Goal: Information Seeking & Learning: Check status

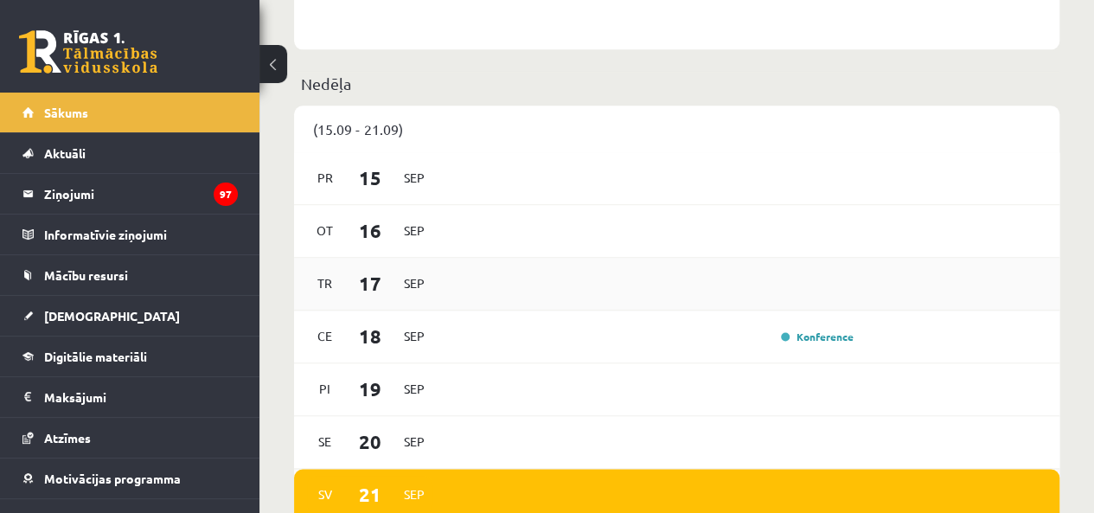
scroll to position [1124, 0]
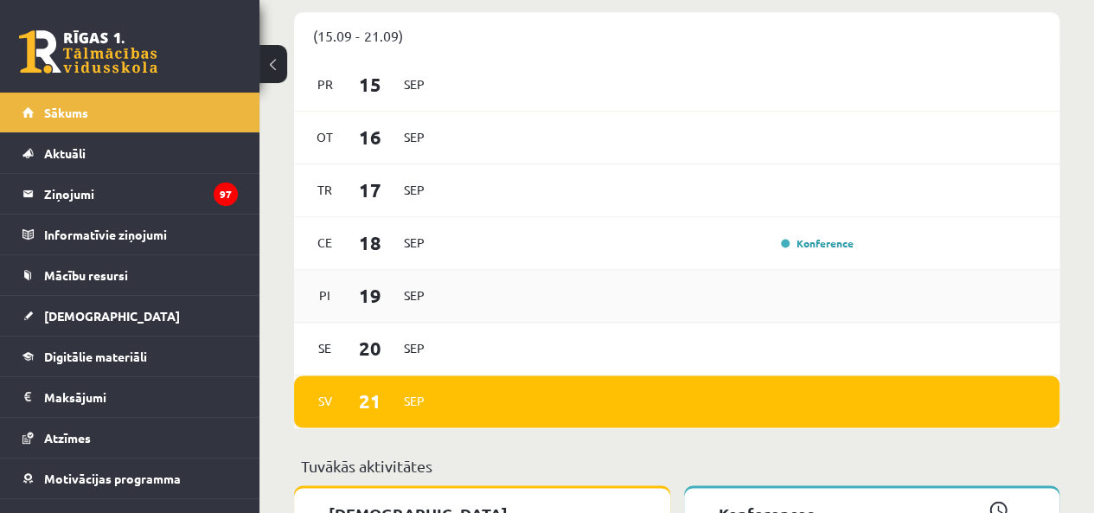
click at [407, 321] on div "Pi 19 Sep" at bounding box center [676, 296] width 765 height 53
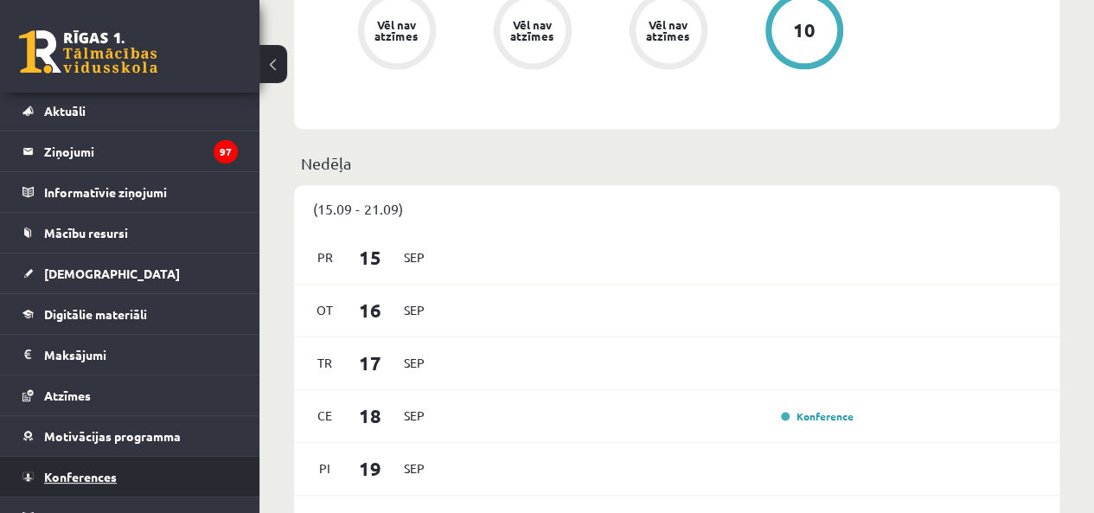
scroll to position [62, 0]
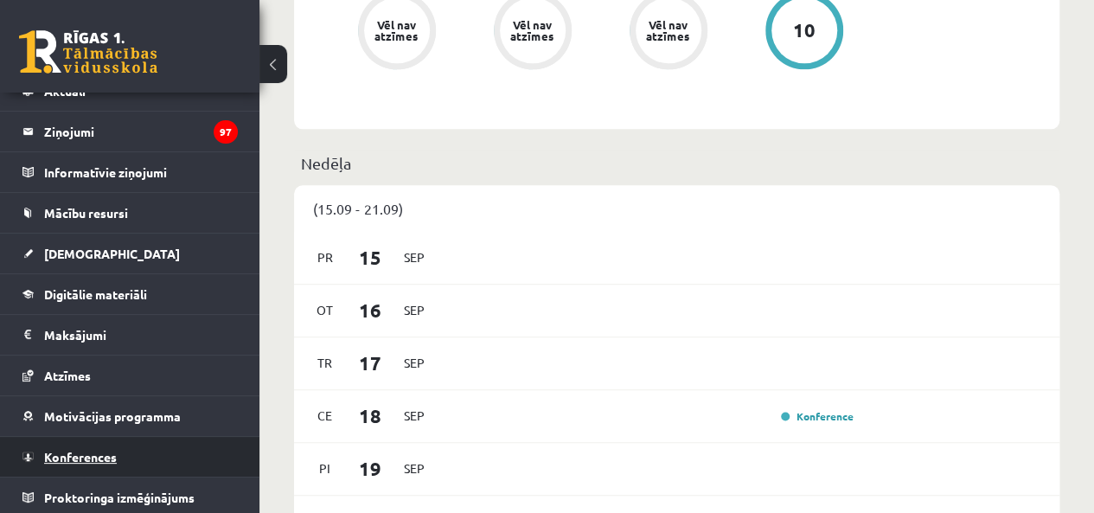
click at [154, 457] on link "Konferences" at bounding box center [129, 457] width 215 height 40
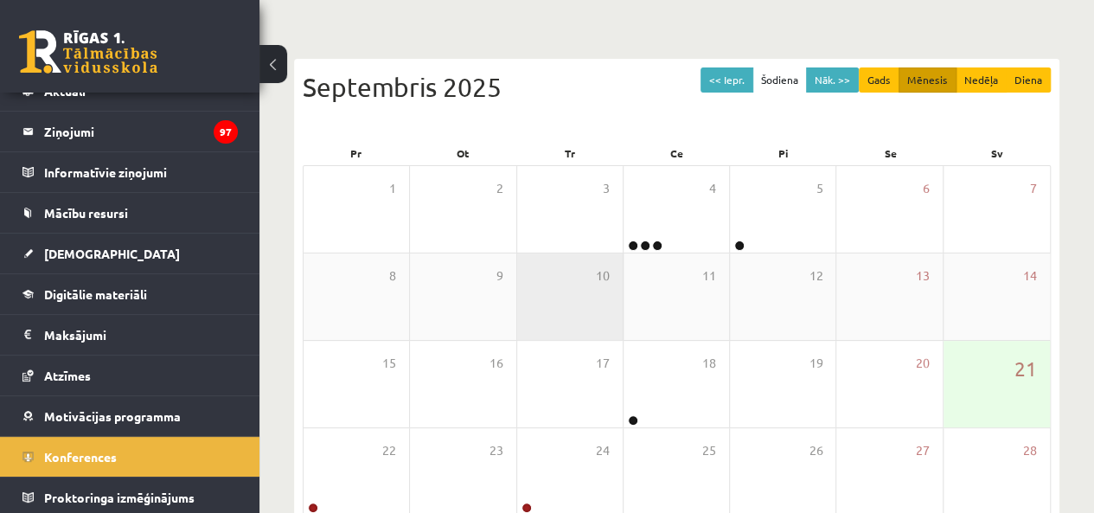
scroll to position [52, 0]
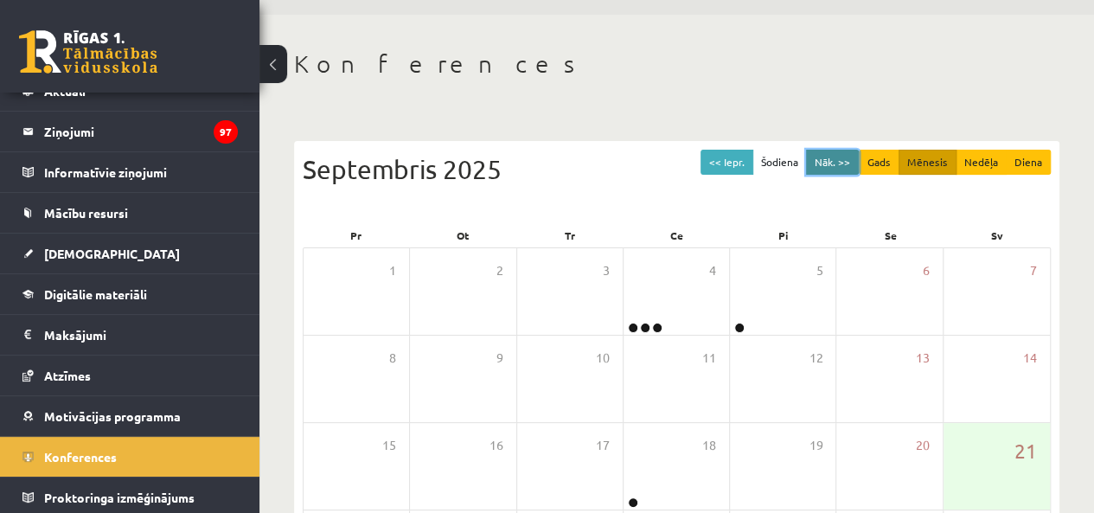
click at [822, 152] on button "Nāk. >>" at bounding box center [832, 162] width 53 height 25
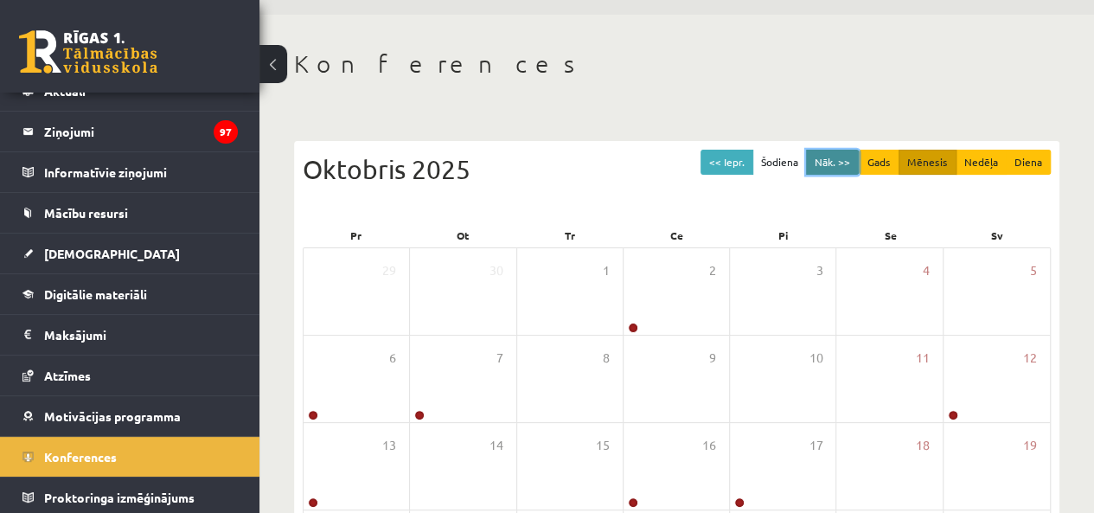
click at [831, 159] on button "Nāk. >>" at bounding box center [832, 162] width 53 height 25
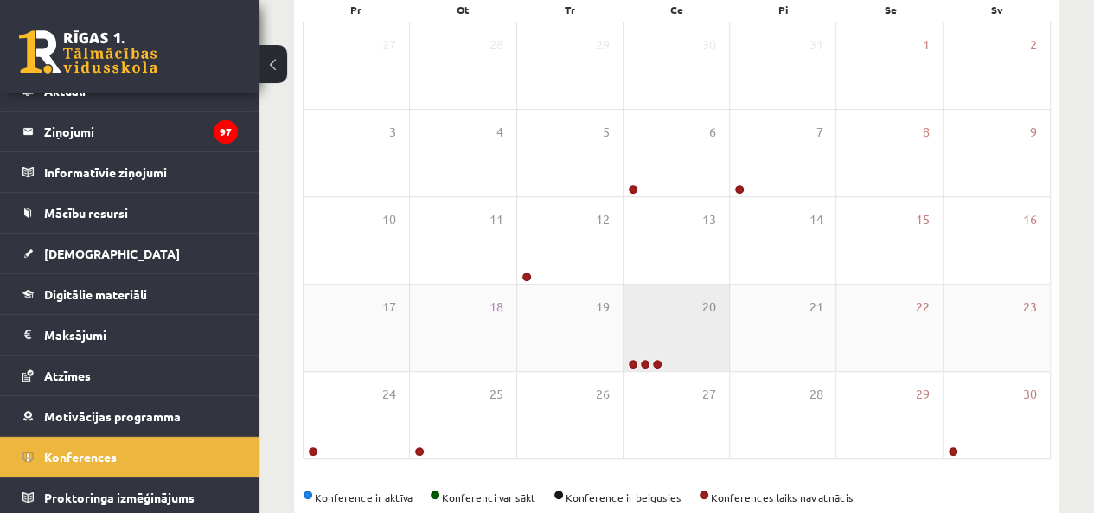
scroll to position [311, 0]
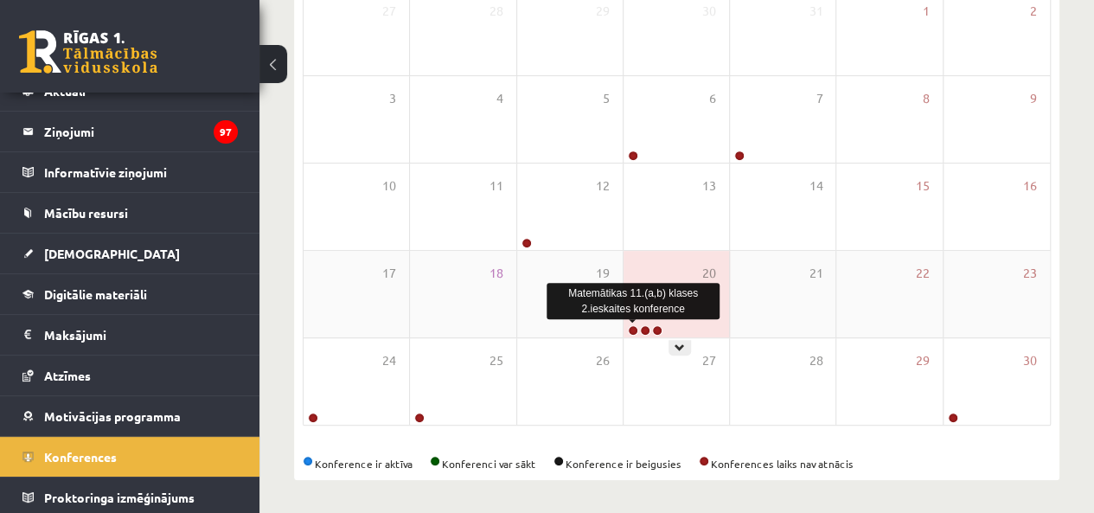
click at [631, 333] on link at bounding box center [633, 330] width 10 height 10
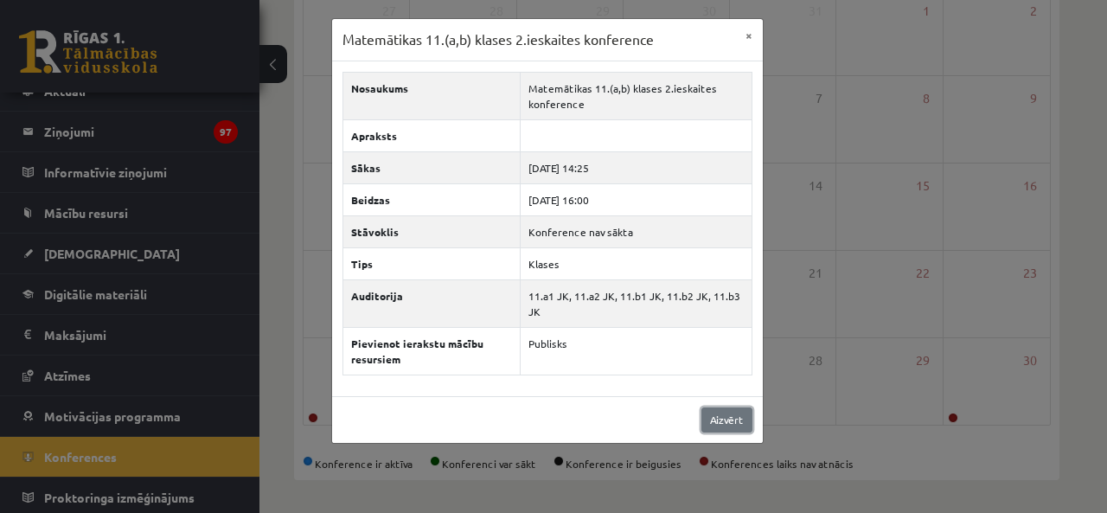
click at [726, 416] on link "Aizvērt" at bounding box center [726, 419] width 51 height 25
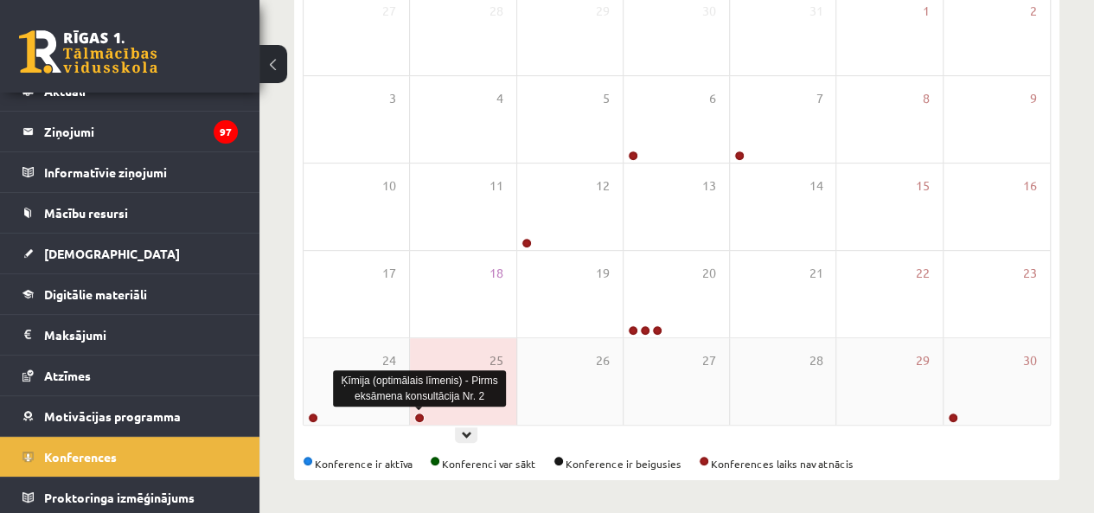
click at [418, 415] on link at bounding box center [419, 418] width 10 height 10
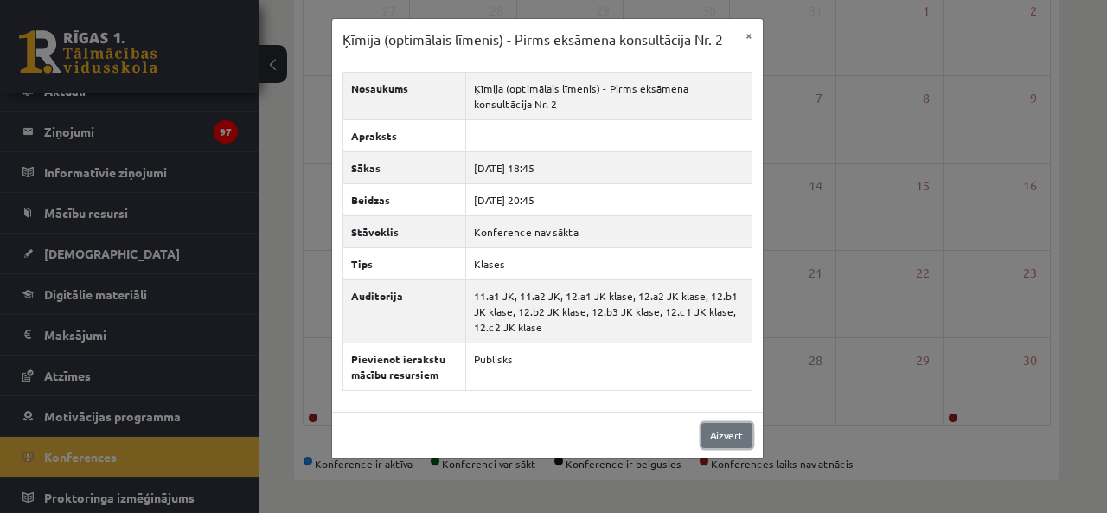
click at [717, 423] on link "Aizvērt" at bounding box center [726, 435] width 51 height 25
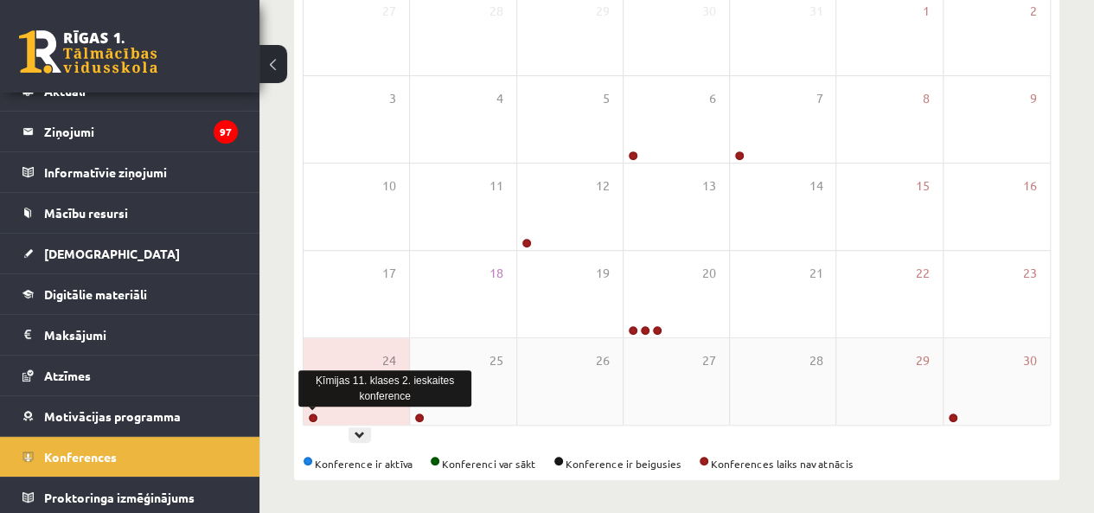
click at [311, 416] on link at bounding box center [313, 418] width 10 height 10
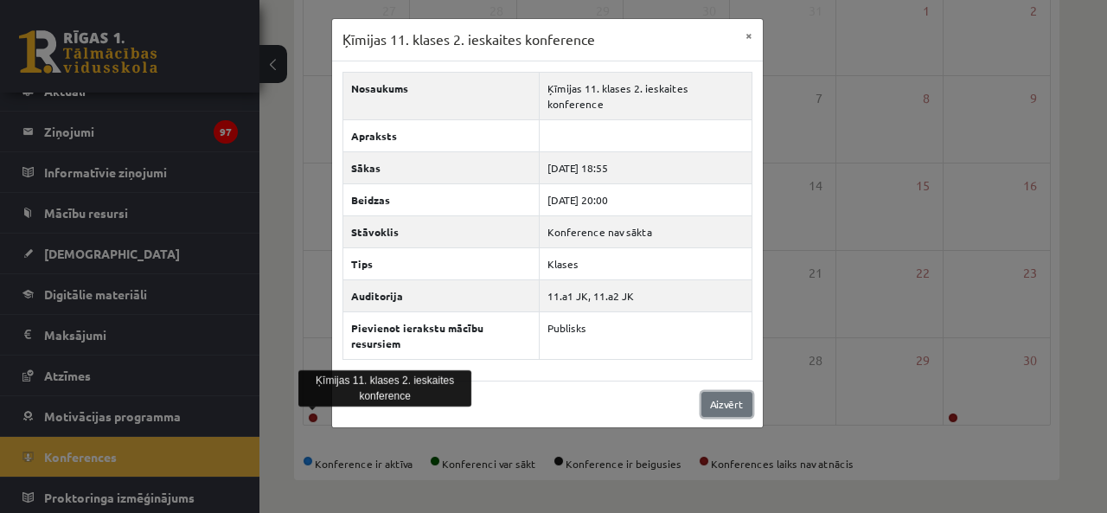
click at [704, 392] on link "Aizvērt" at bounding box center [726, 404] width 51 height 25
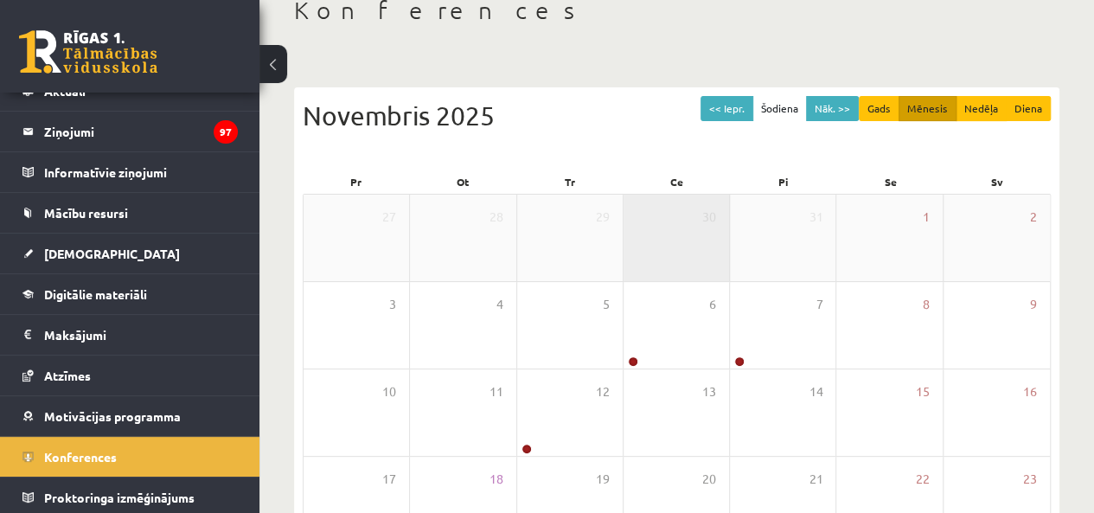
scroll to position [0, 0]
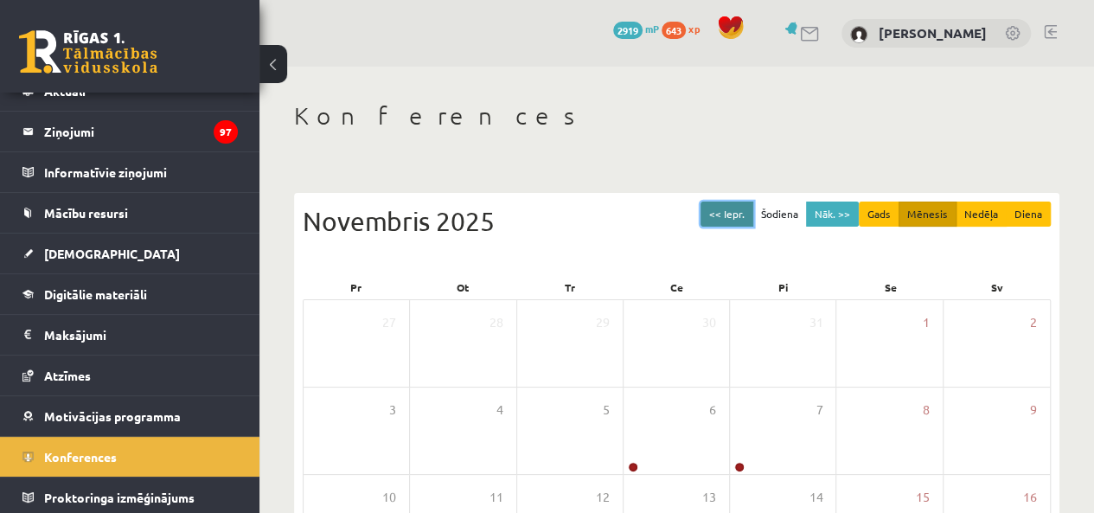
click at [753, 208] on button "<< Iepr." at bounding box center [727, 214] width 53 height 25
click at [724, 208] on button "<< Iepr." at bounding box center [727, 214] width 53 height 25
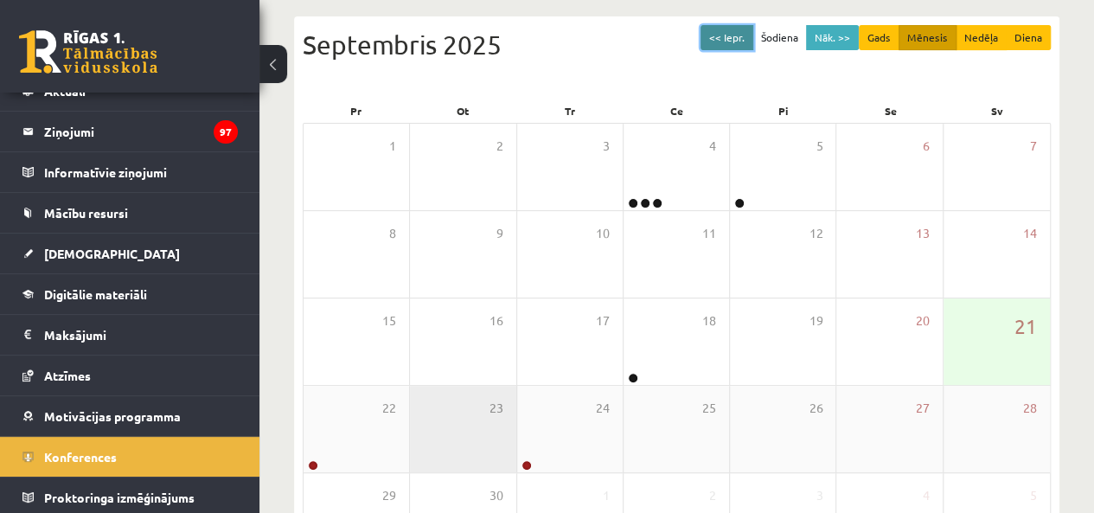
scroll to position [259, 0]
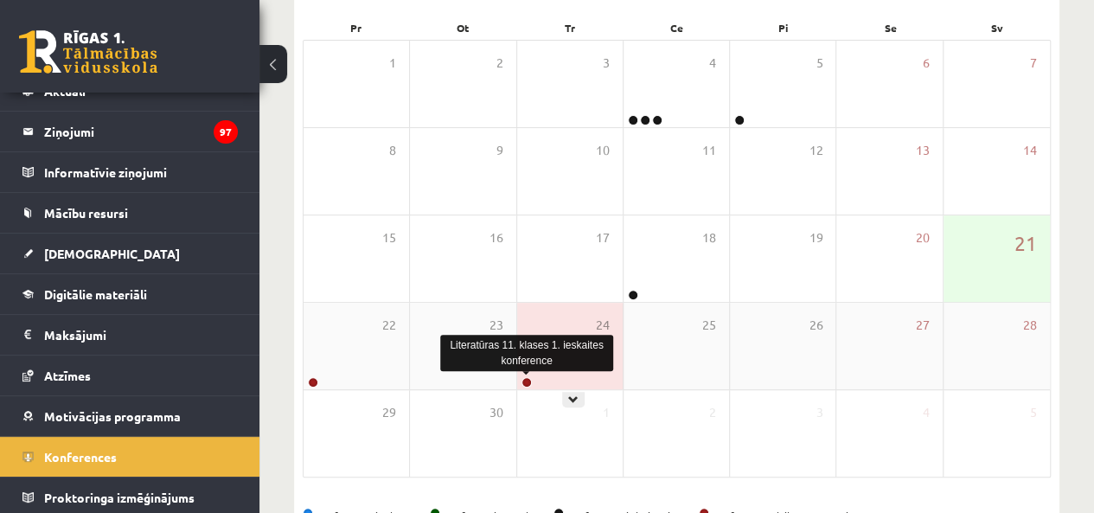
click at [526, 378] on link at bounding box center [527, 382] width 10 height 10
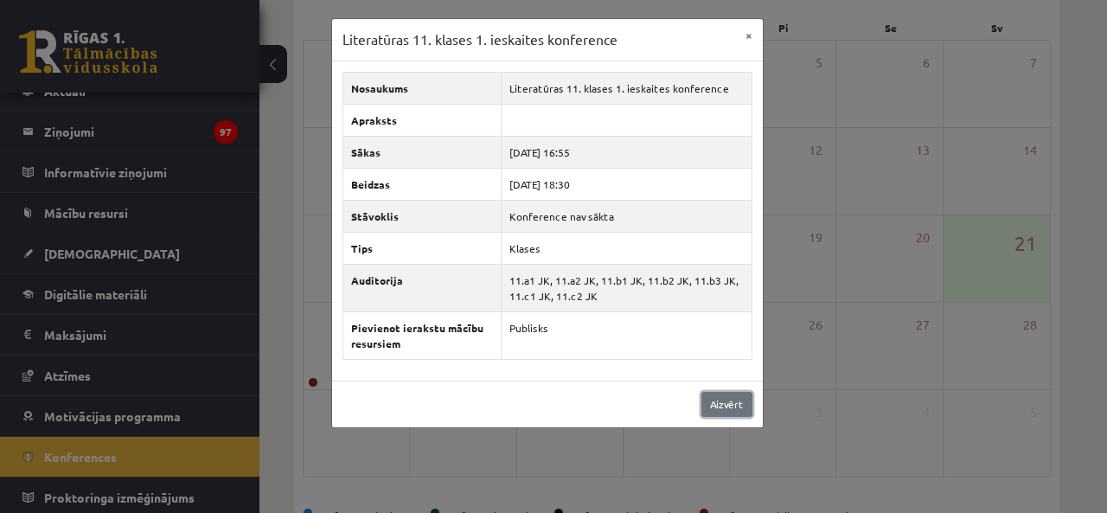
click at [715, 404] on link "Aizvērt" at bounding box center [726, 404] width 51 height 25
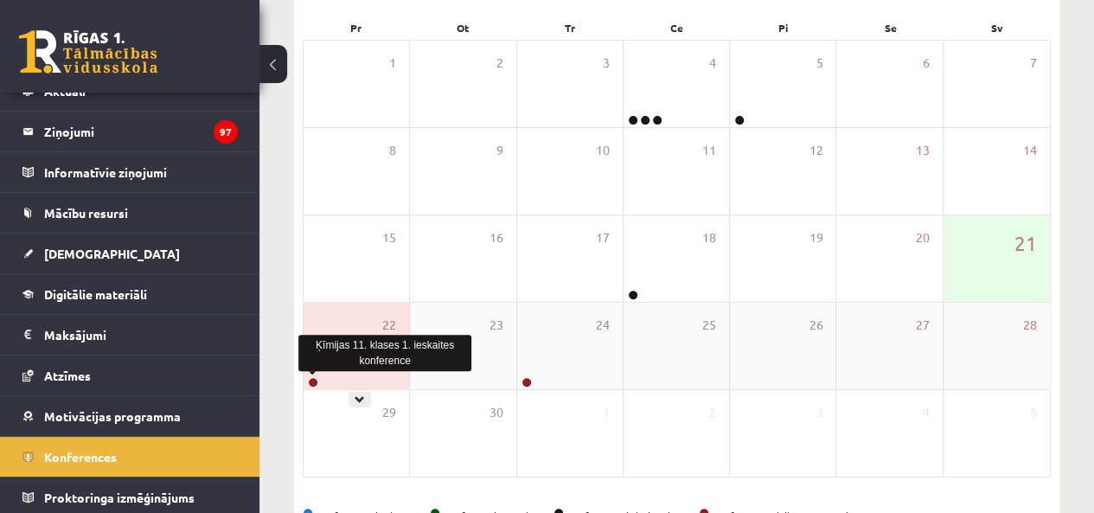
click at [313, 381] on link at bounding box center [313, 382] width 10 height 10
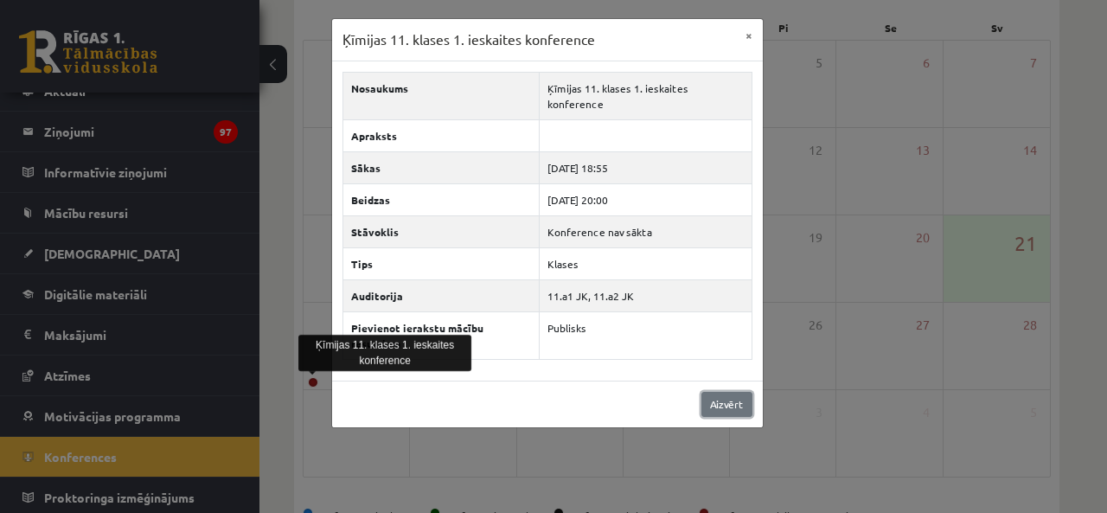
click at [718, 392] on link "Aizvērt" at bounding box center [726, 404] width 51 height 25
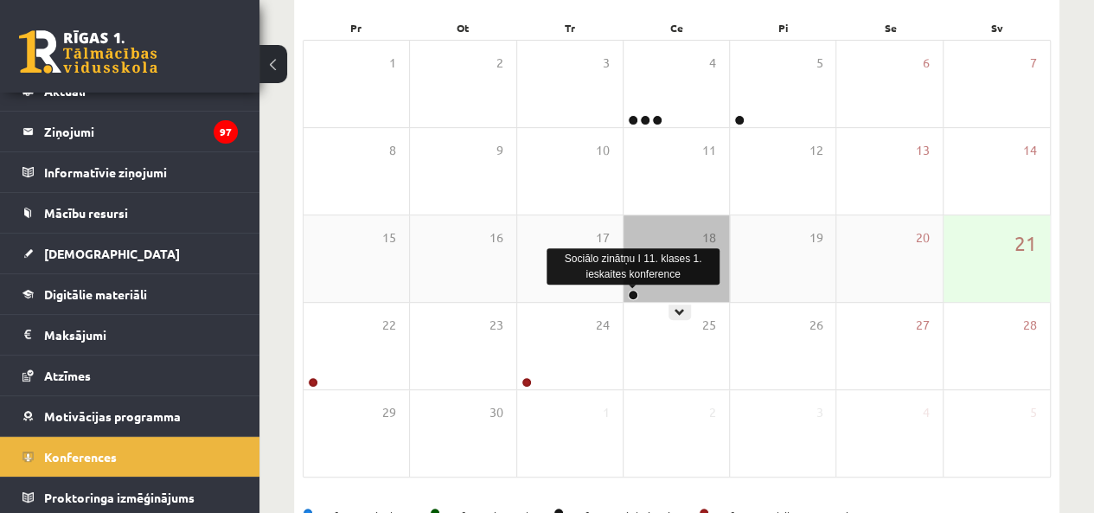
click at [635, 290] on link at bounding box center [633, 295] width 10 height 10
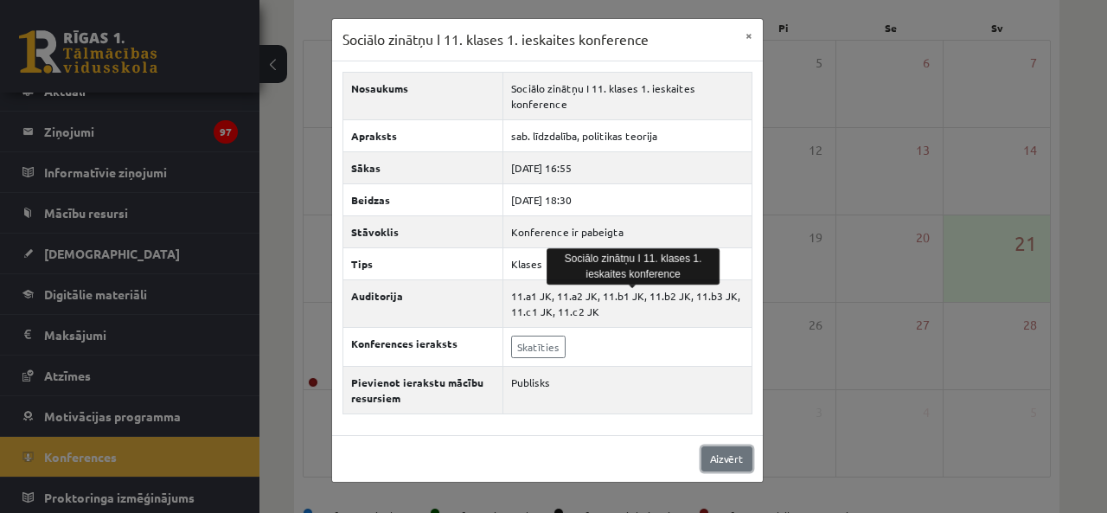
click at [722, 452] on link "Aizvērt" at bounding box center [726, 458] width 51 height 25
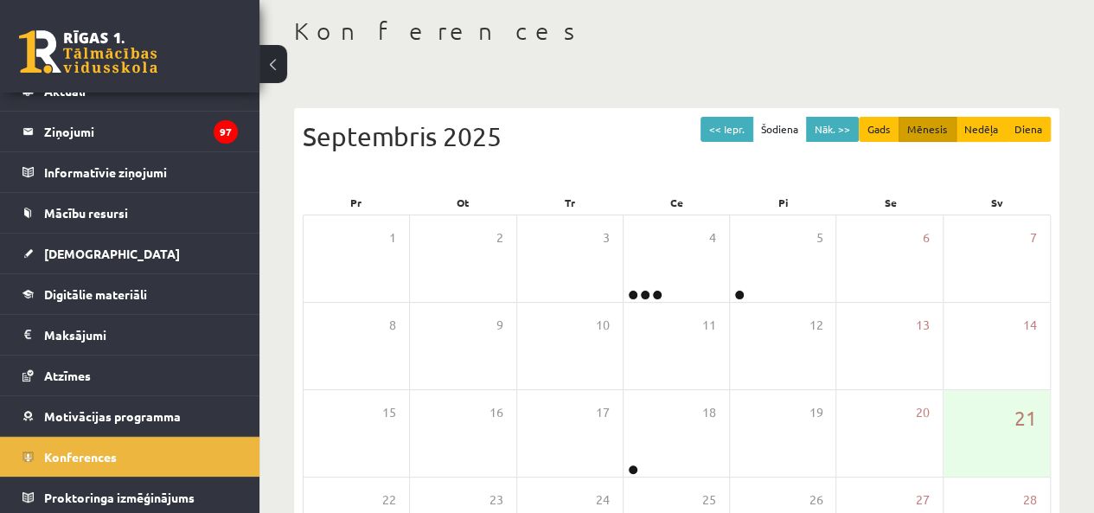
scroll to position [86, 0]
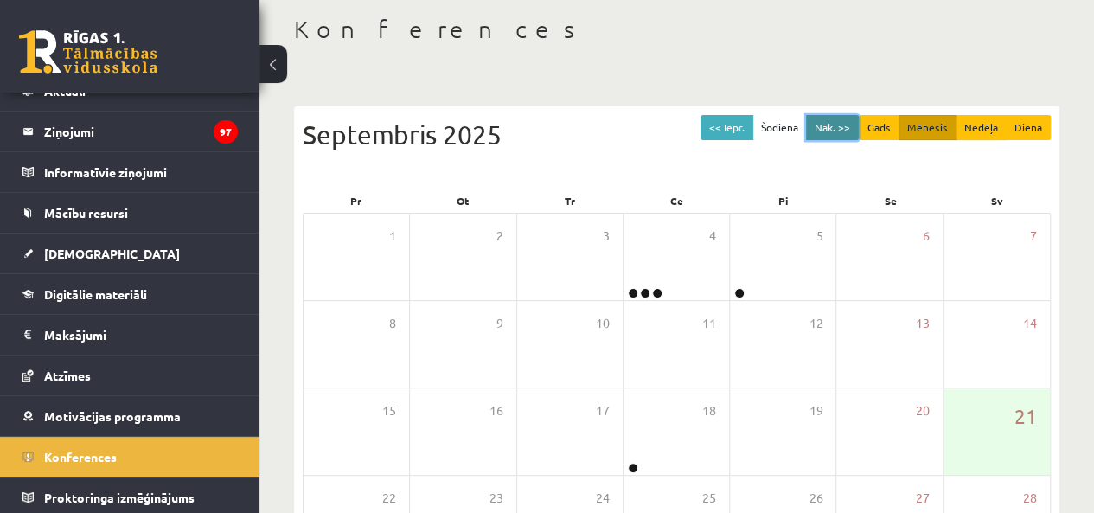
click at [828, 127] on button "Nāk. >>" at bounding box center [832, 127] width 53 height 25
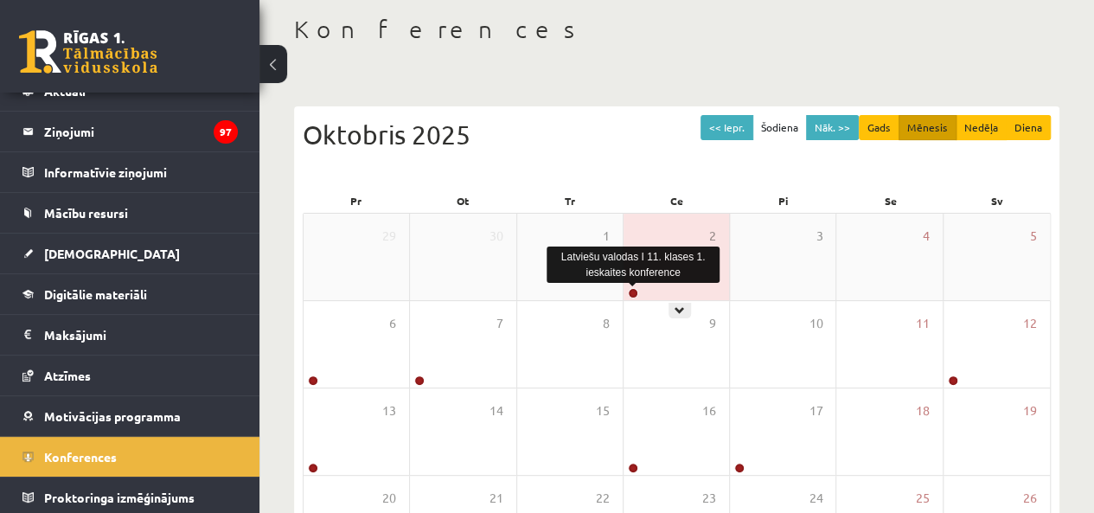
click at [635, 293] on link at bounding box center [633, 293] width 10 height 10
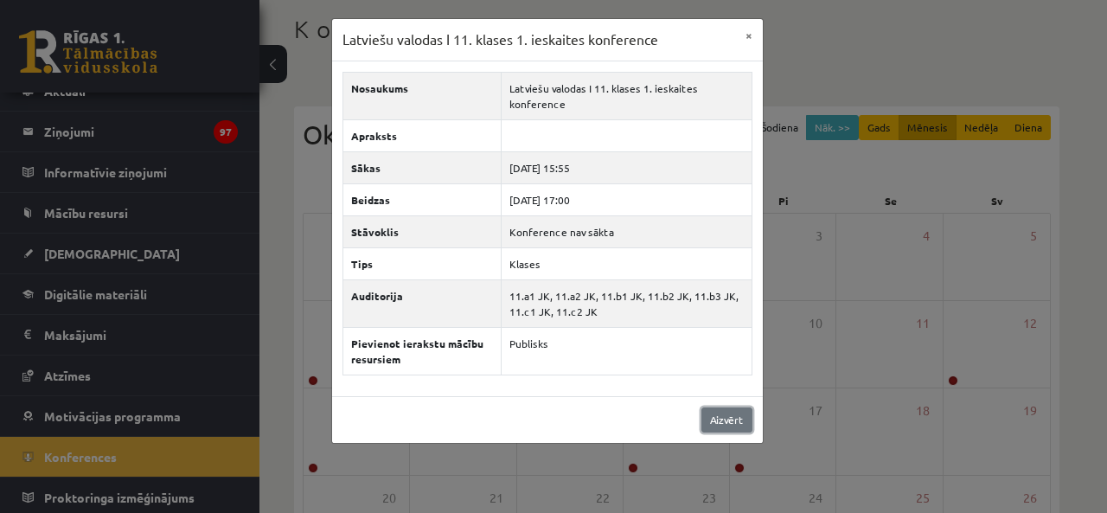
click at [713, 409] on link "Aizvērt" at bounding box center [726, 419] width 51 height 25
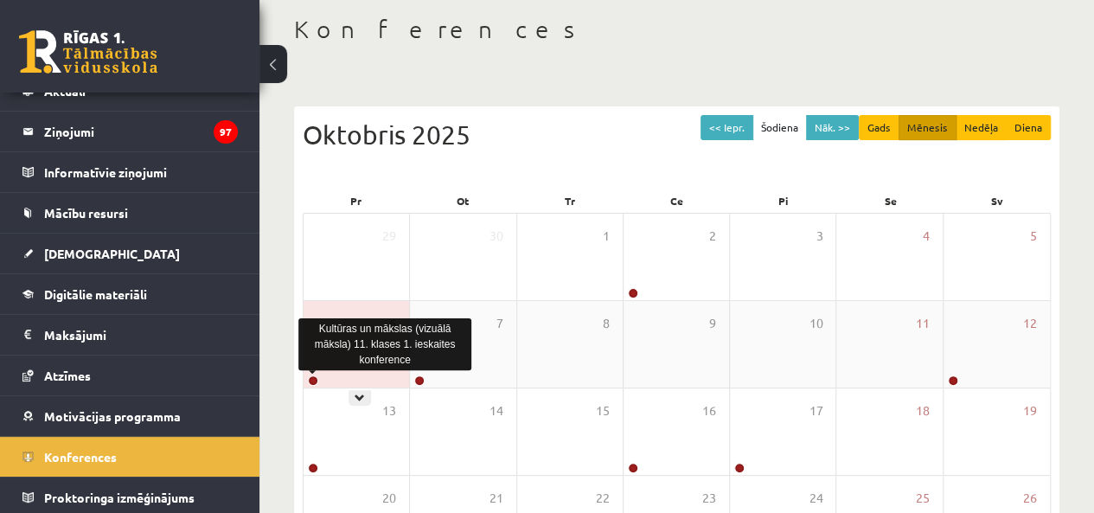
click at [317, 381] on link at bounding box center [313, 380] width 10 height 10
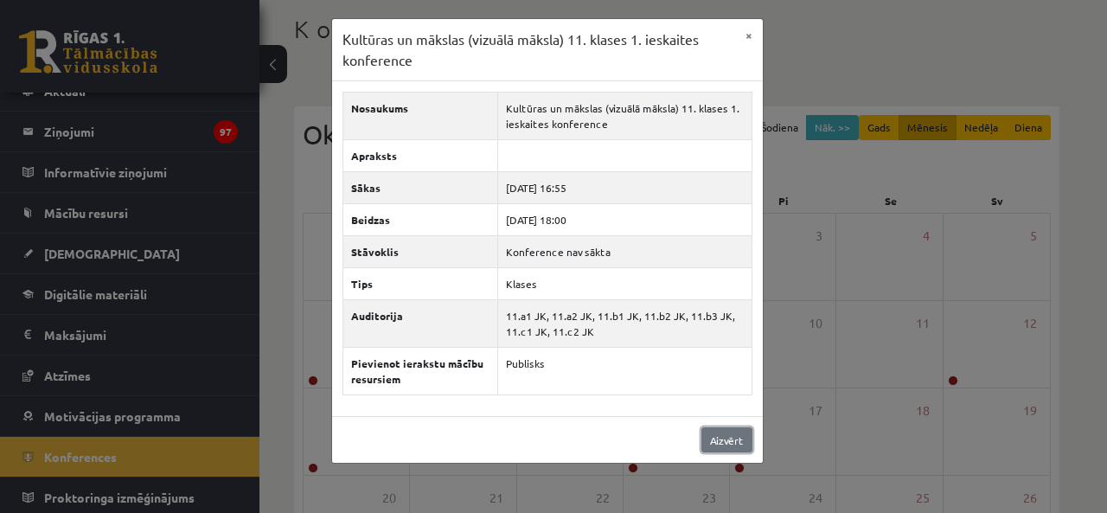
click at [719, 432] on link "Aizvērt" at bounding box center [726, 439] width 51 height 25
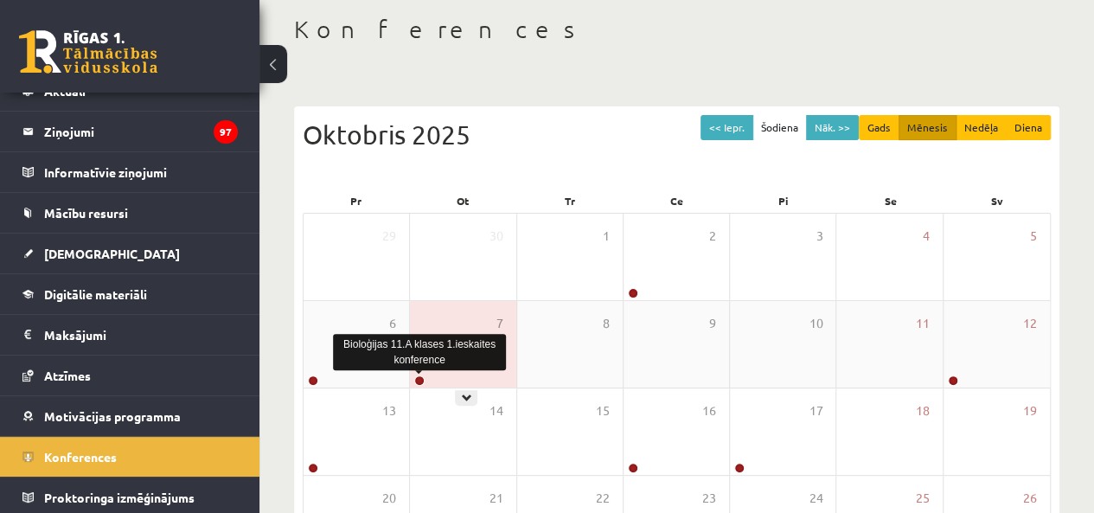
click at [417, 378] on link at bounding box center [419, 380] width 10 height 10
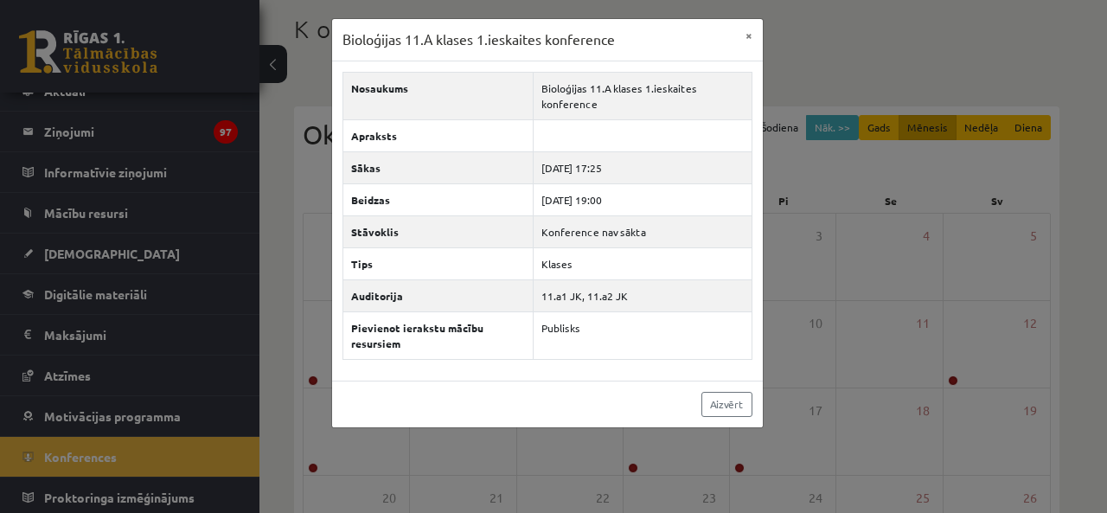
click at [738, 415] on div "Aizvērt" at bounding box center [547, 404] width 431 height 47
click at [728, 402] on link "Aizvērt" at bounding box center [726, 404] width 51 height 25
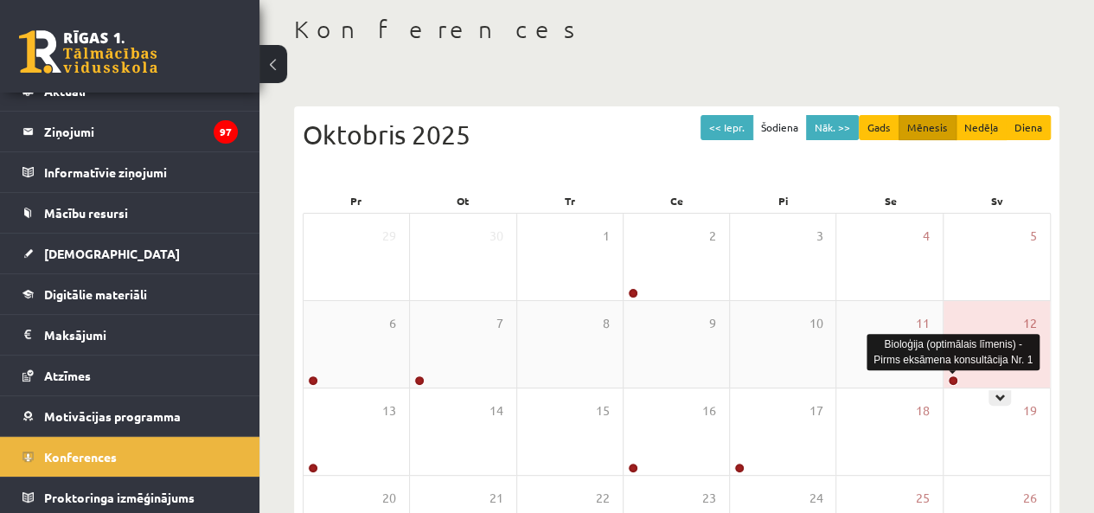
click at [950, 379] on link at bounding box center [953, 380] width 10 height 10
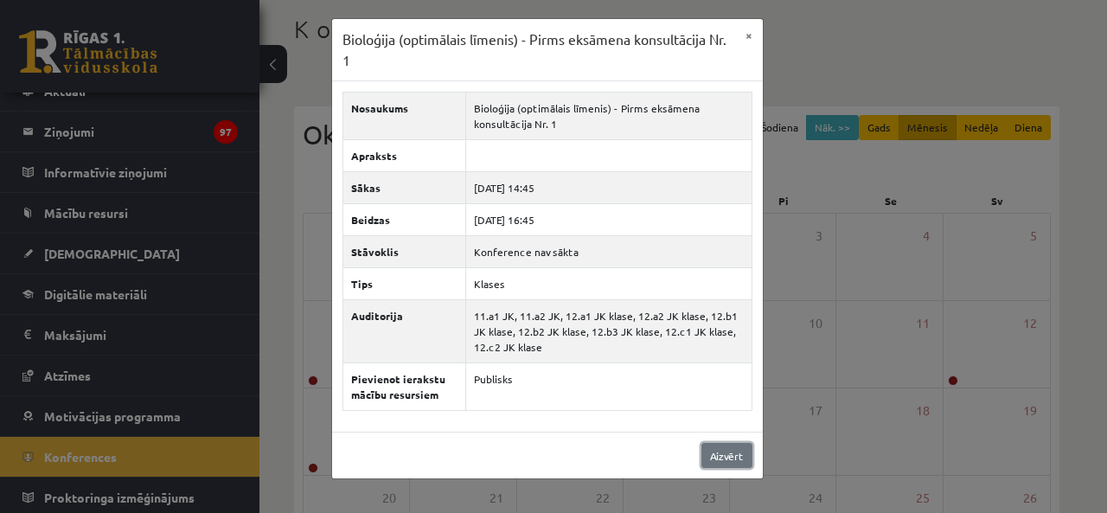
click at [731, 446] on link "Aizvērt" at bounding box center [726, 455] width 51 height 25
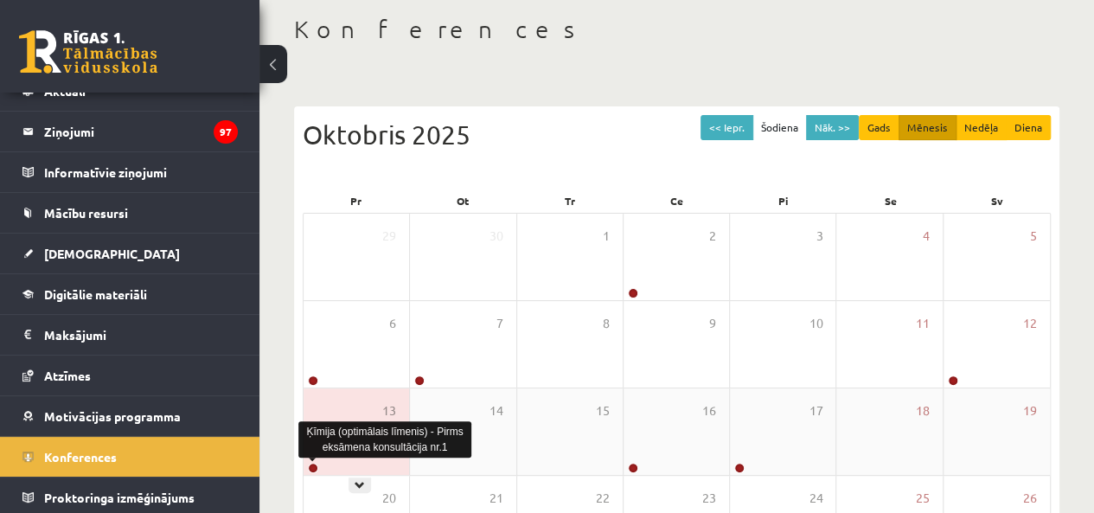
click at [317, 467] on link at bounding box center [313, 468] width 10 height 10
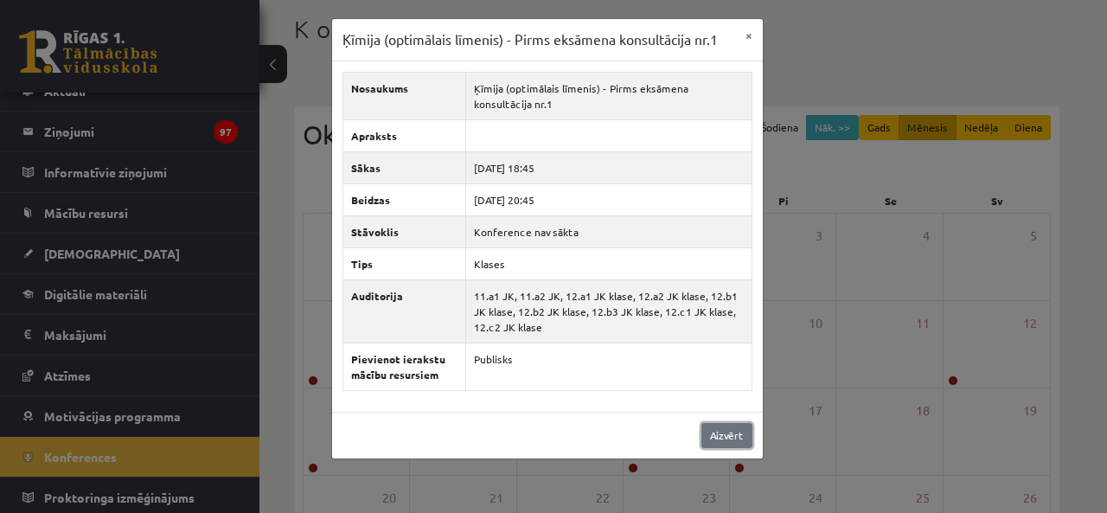
click at [722, 429] on link "Aizvērt" at bounding box center [726, 435] width 51 height 25
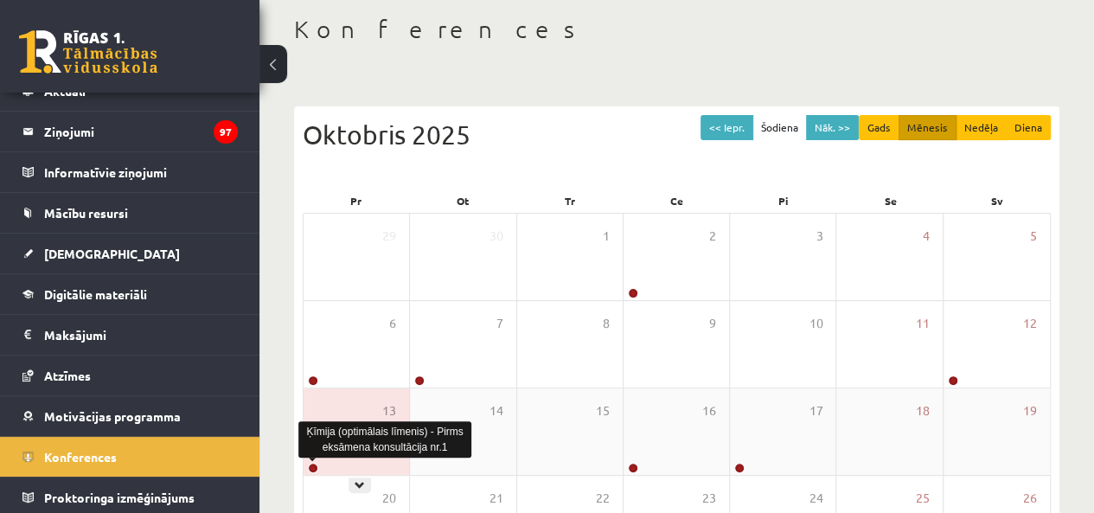
click at [313, 468] on link at bounding box center [313, 468] width 10 height 10
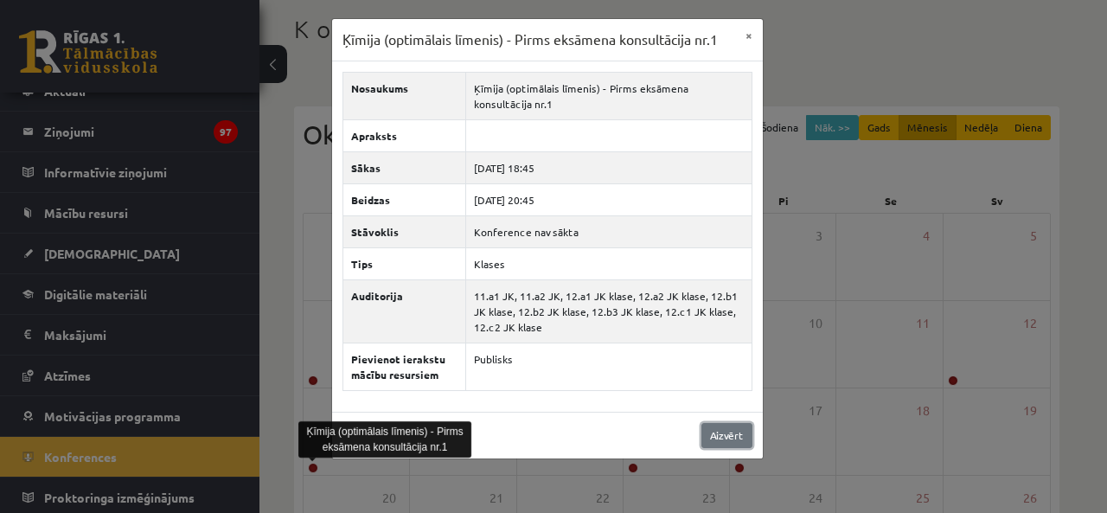
click at [709, 438] on link "Aizvērt" at bounding box center [726, 435] width 51 height 25
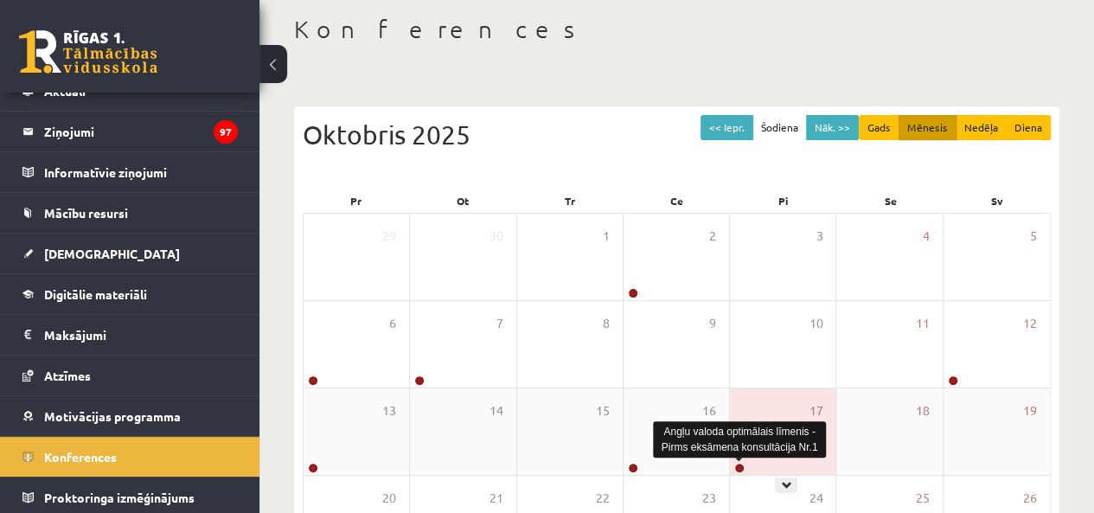
click at [737, 464] on link at bounding box center [739, 468] width 10 height 10
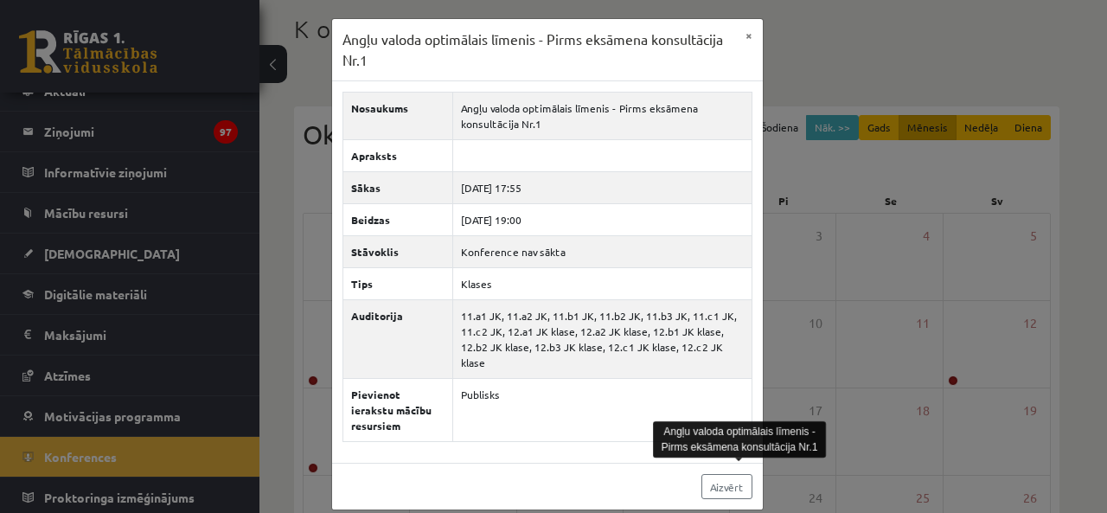
click at [721, 458] on div "Angļu valoda optimālais līmenis - Pirms eksāmena konsultācija Nr.1" at bounding box center [739, 439] width 173 height 45
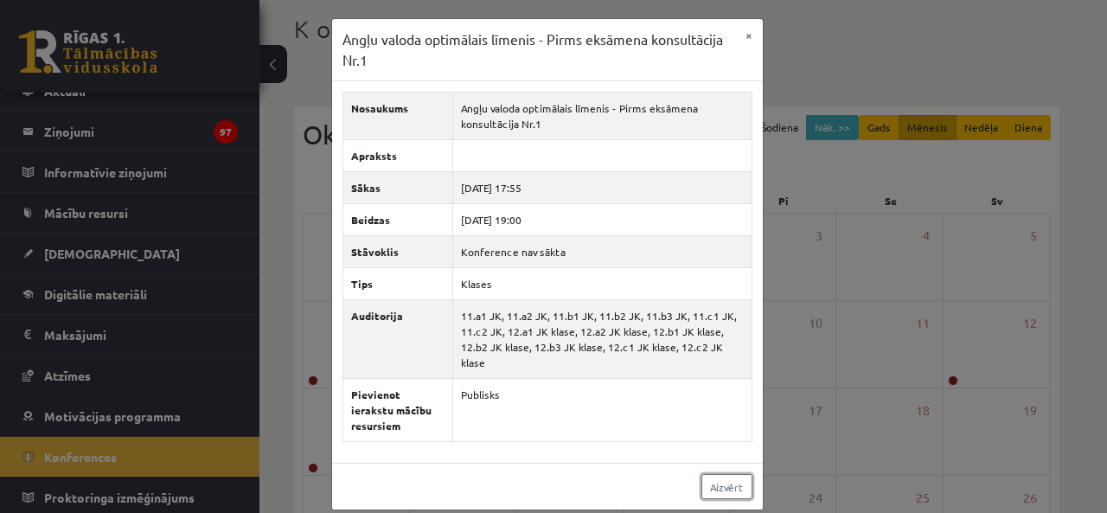
click at [721, 474] on link "Aizvērt" at bounding box center [726, 486] width 51 height 25
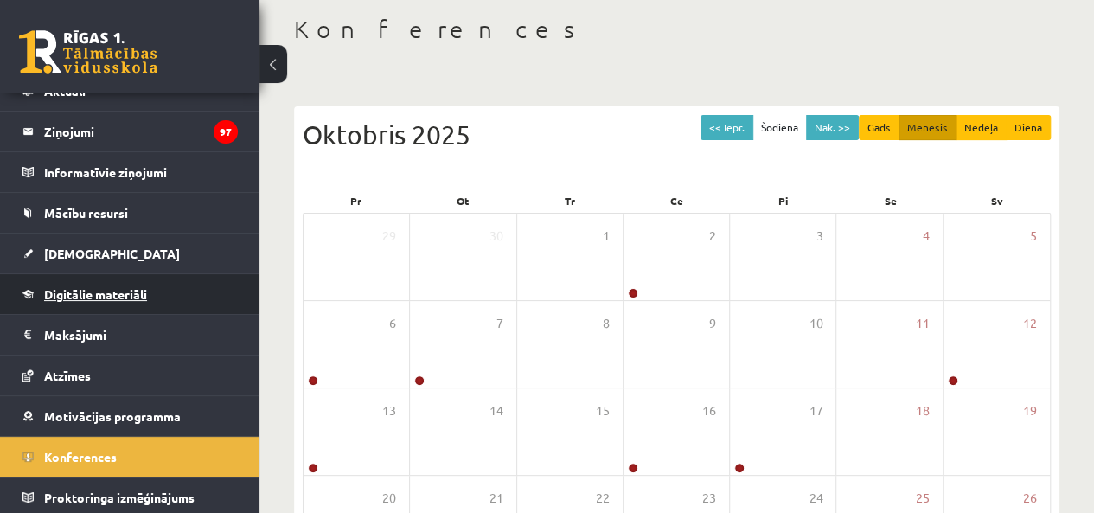
click at [97, 302] on link "Digitālie materiāli" at bounding box center [129, 294] width 215 height 40
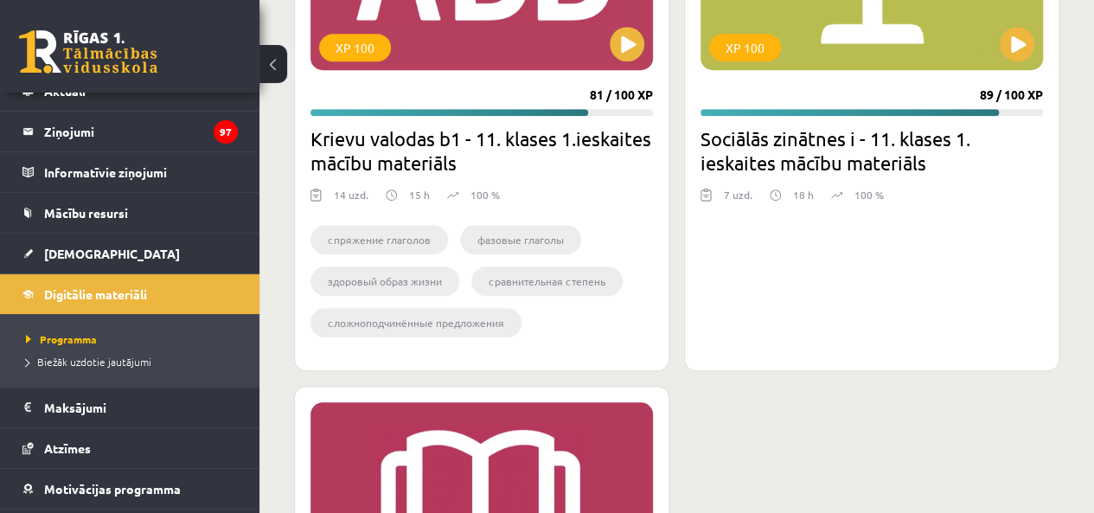
scroll to position [3632, 0]
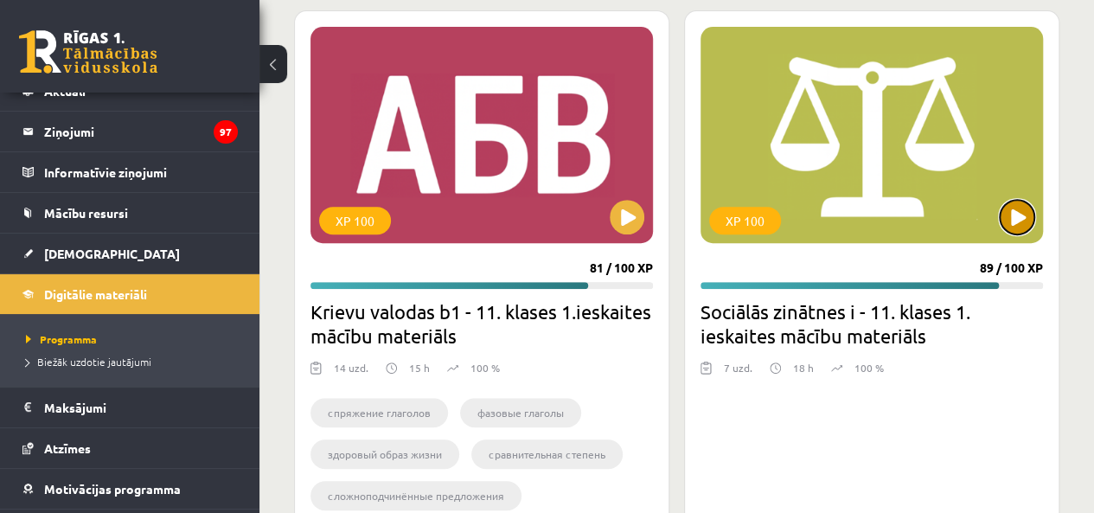
click at [1027, 221] on button at bounding box center [1017, 217] width 35 height 35
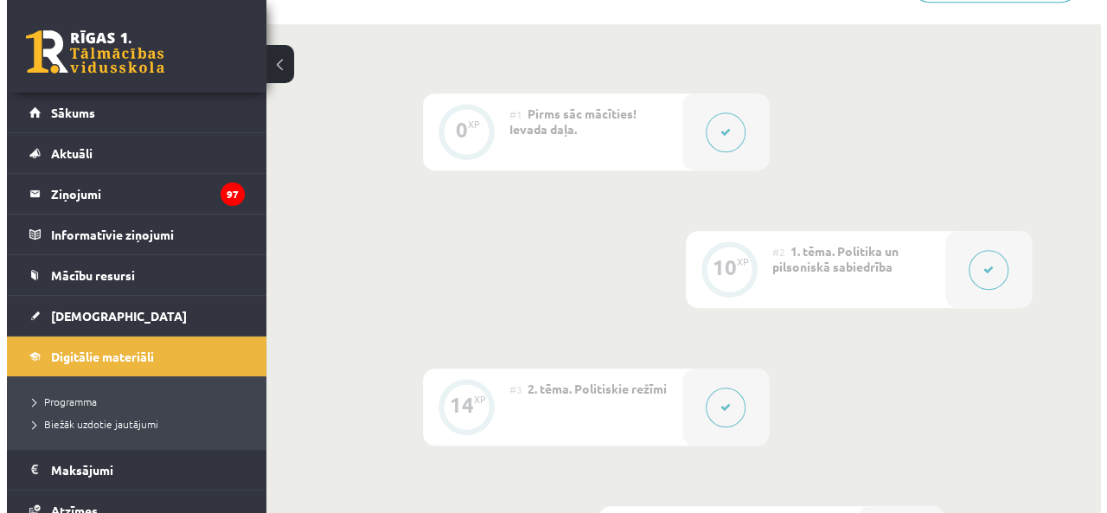
scroll to position [432, 0]
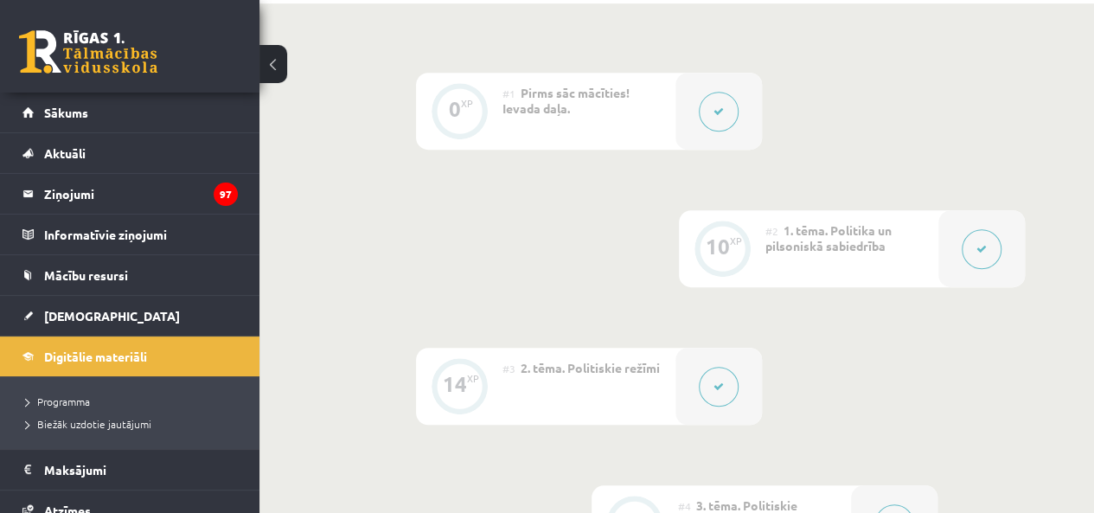
click at [723, 112] on icon at bounding box center [719, 111] width 10 height 10
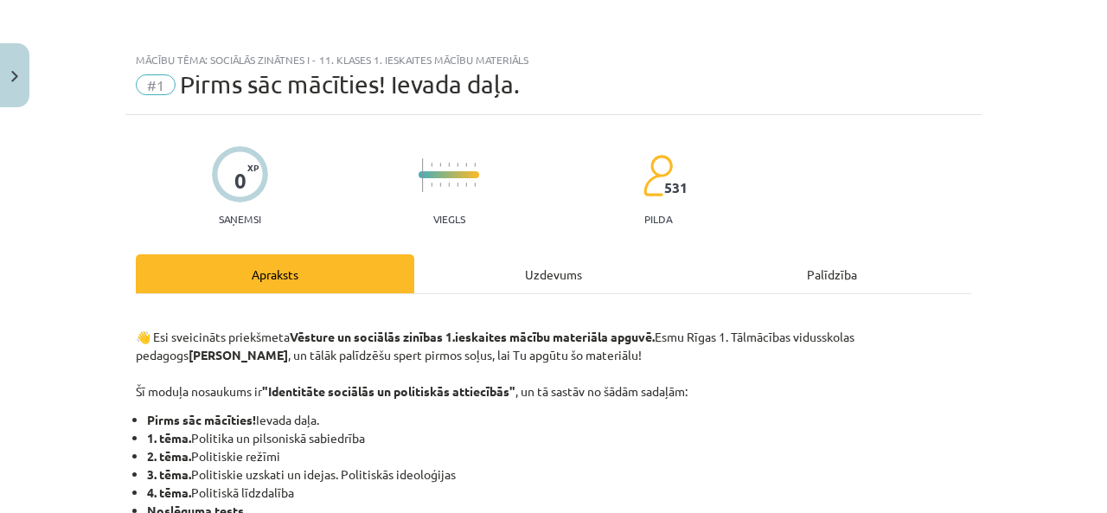
drag, startPoint x: 458, startPoint y: 298, endPoint x: 463, endPoint y: 279, distance: 18.7
click at [463, 275] on div "Uzdevums" at bounding box center [553, 273] width 278 height 39
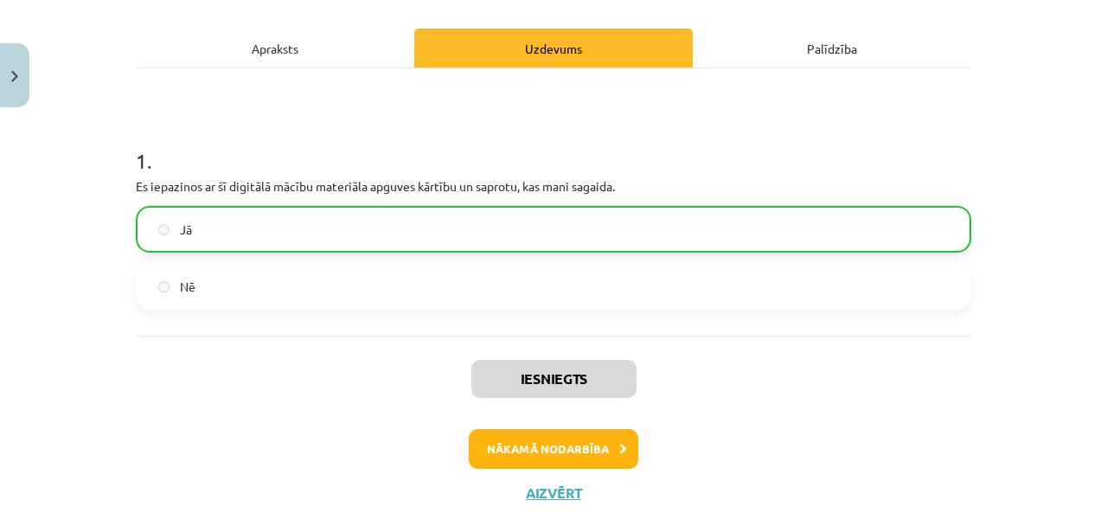
scroll to position [276, 0]
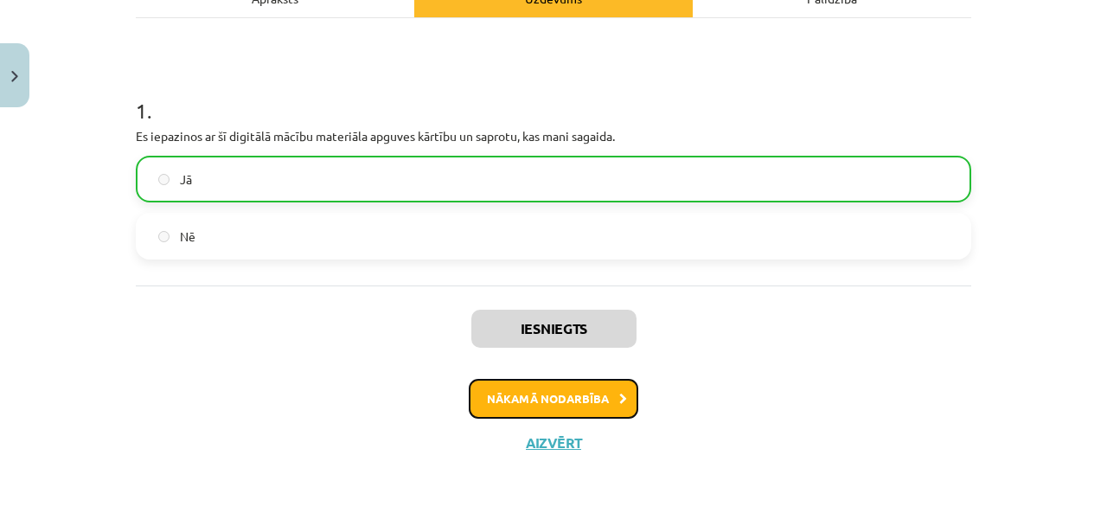
click at [524, 397] on button "Nākamā nodarbība" at bounding box center [554, 399] width 170 height 40
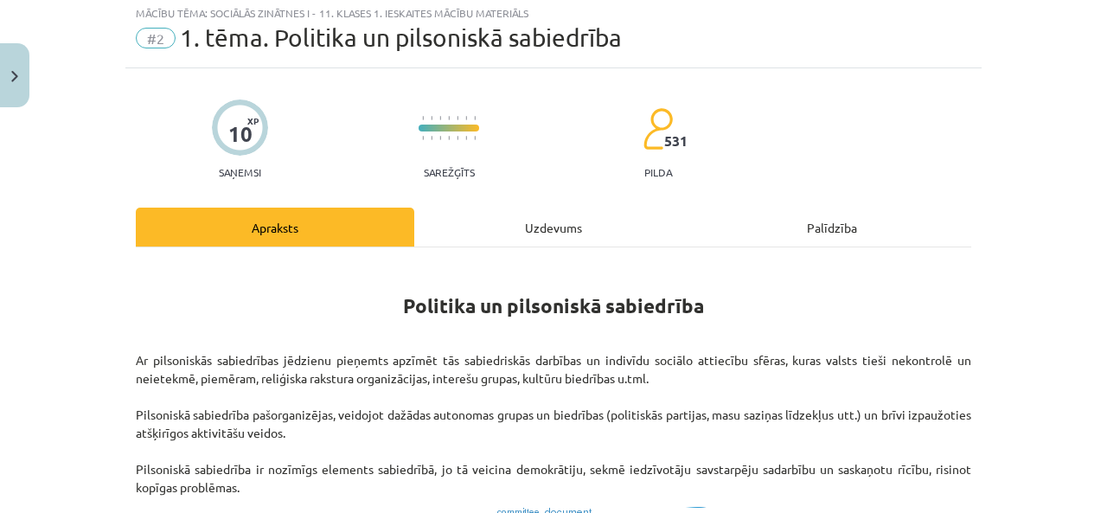
scroll to position [43, 0]
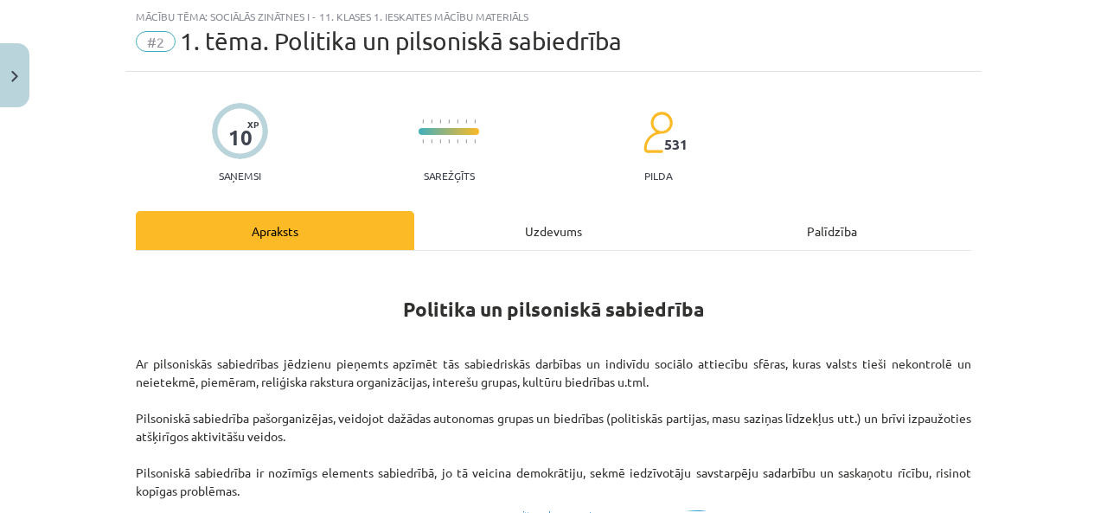
click at [554, 223] on div "Uzdevums" at bounding box center [553, 230] width 278 height 39
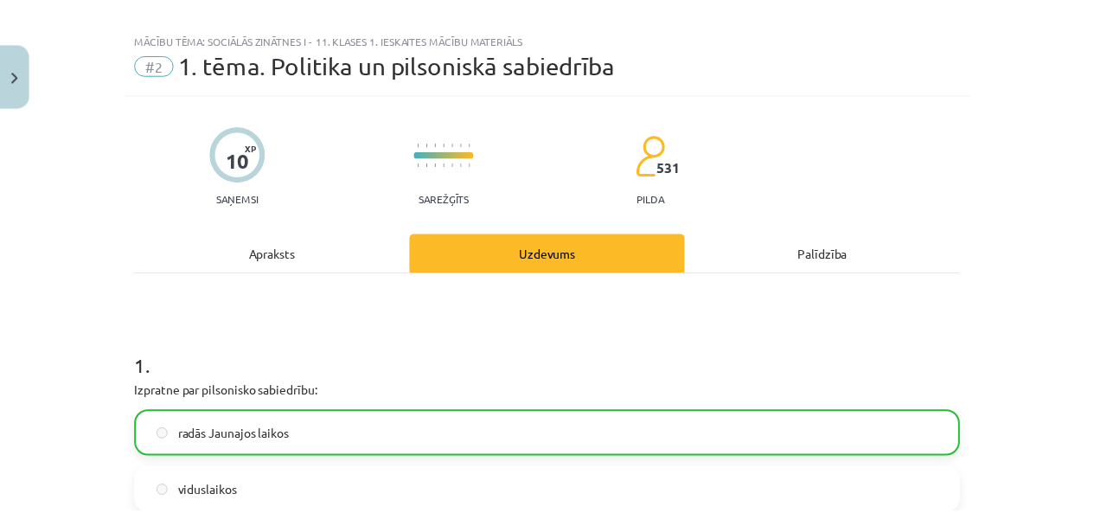
scroll to position [0, 0]
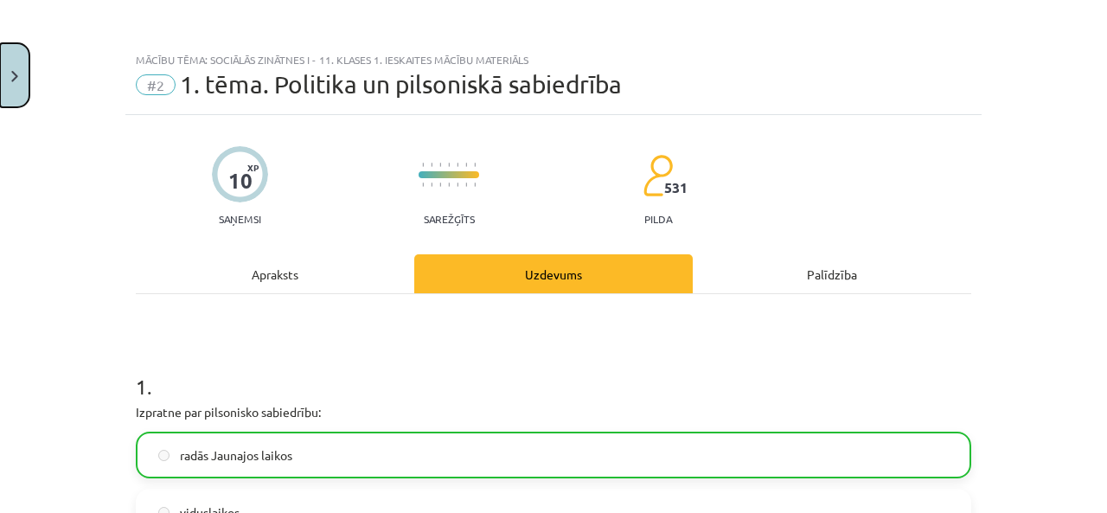
click at [6, 95] on button "Close" at bounding box center [14, 75] width 29 height 64
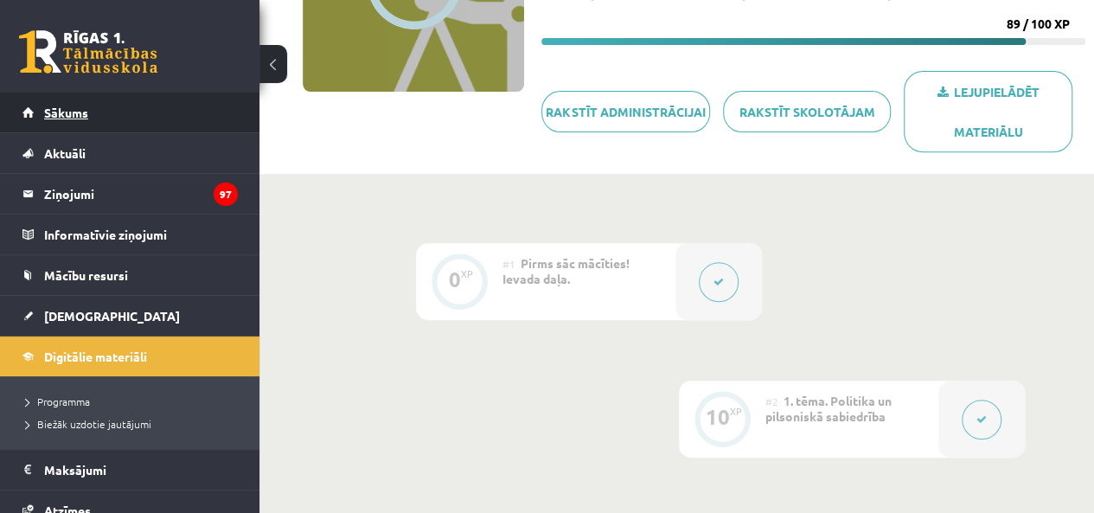
scroll to position [173, 0]
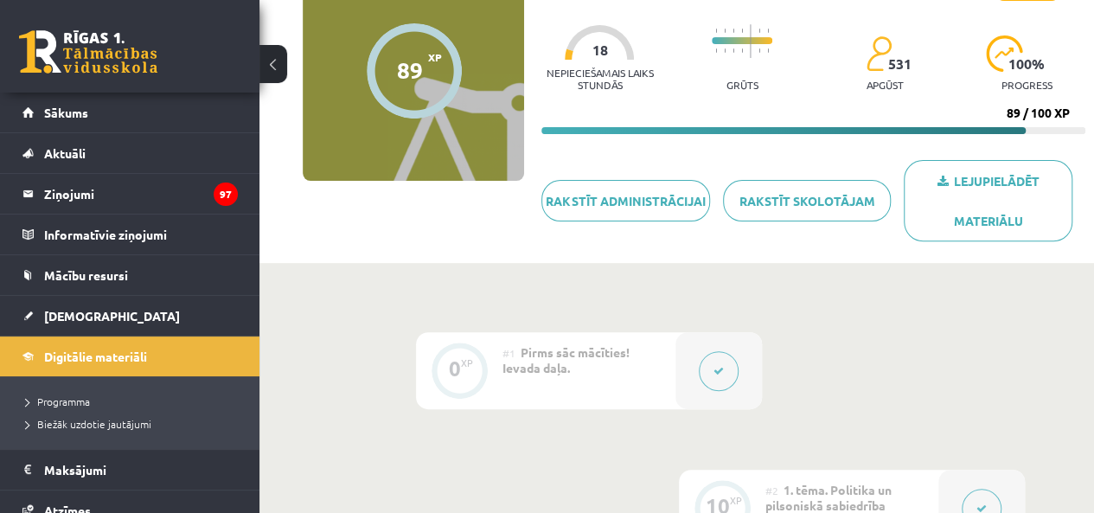
drag, startPoint x: 272, startPoint y: 51, endPoint x: 262, endPoint y: 53, distance: 9.7
click at [269, 51] on button at bounding box center [273, 64] width 28 height 38
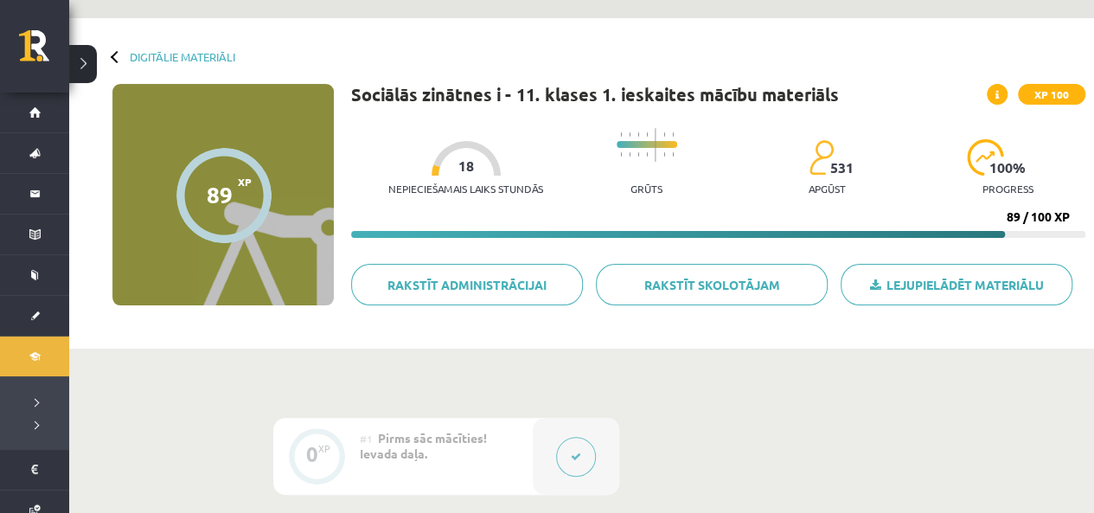
scroll to position [0, 0]
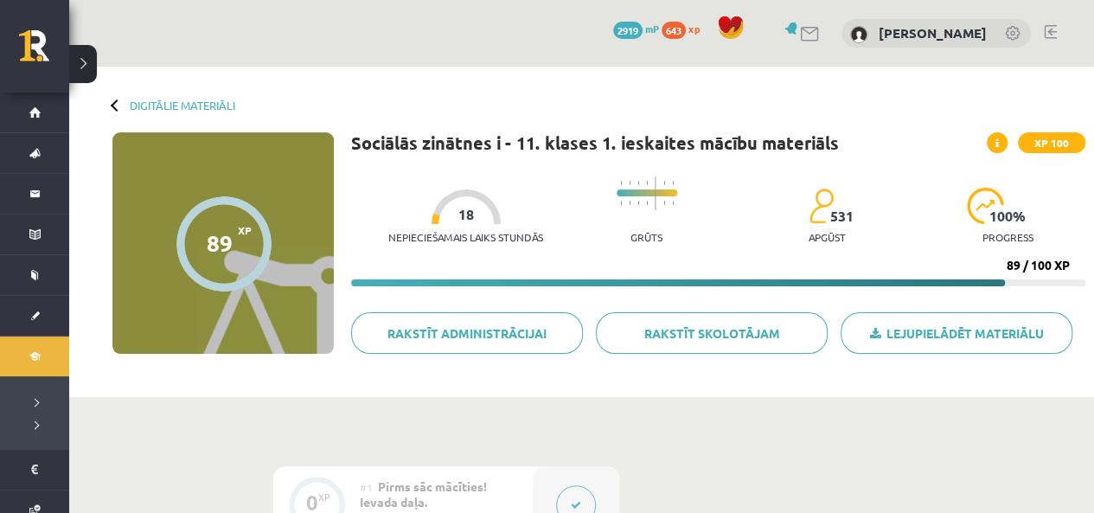
click at [1052, 32] on link at bounding box center [1050, 32] width 13 height 14
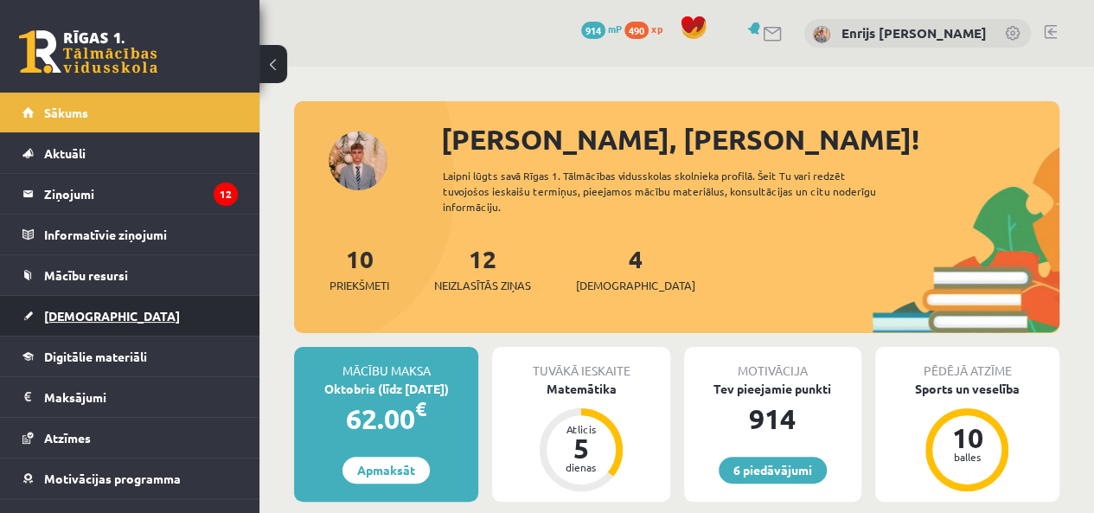
click at [114, 310] on link "[DEMOGRAPHIC_DATA]" at bounding box center [129, 316] width 215 height 40
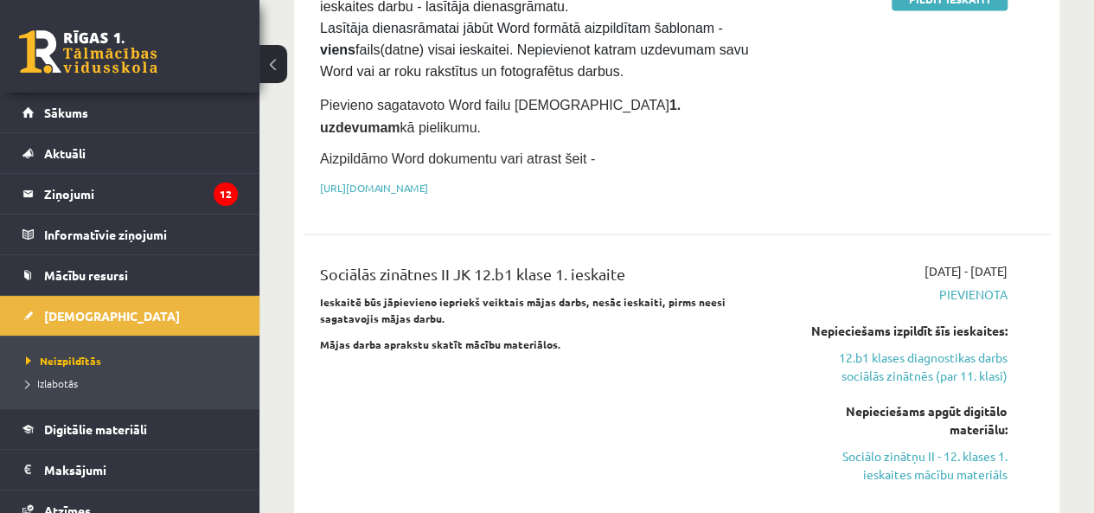
scroll to position [1384, 0]
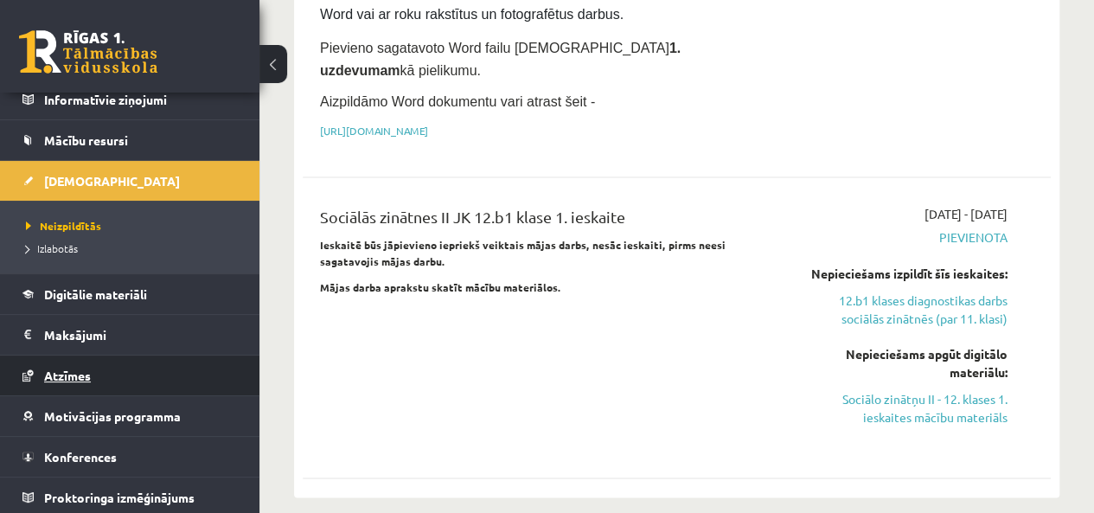
click at [88, 374] on span "Atzīmes" at bounding box center [67, 376] width 47 height 16
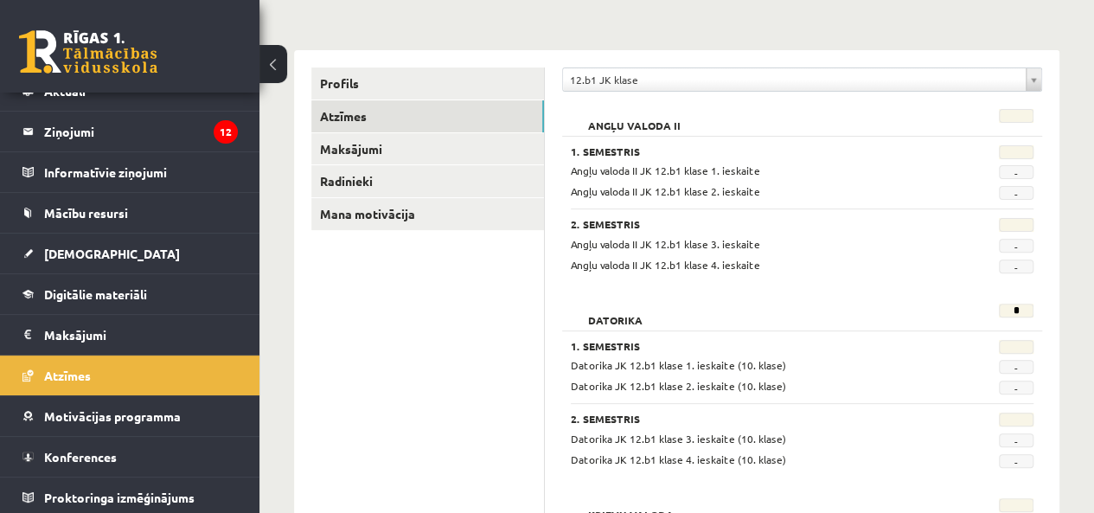
scroll to position [175, 0]
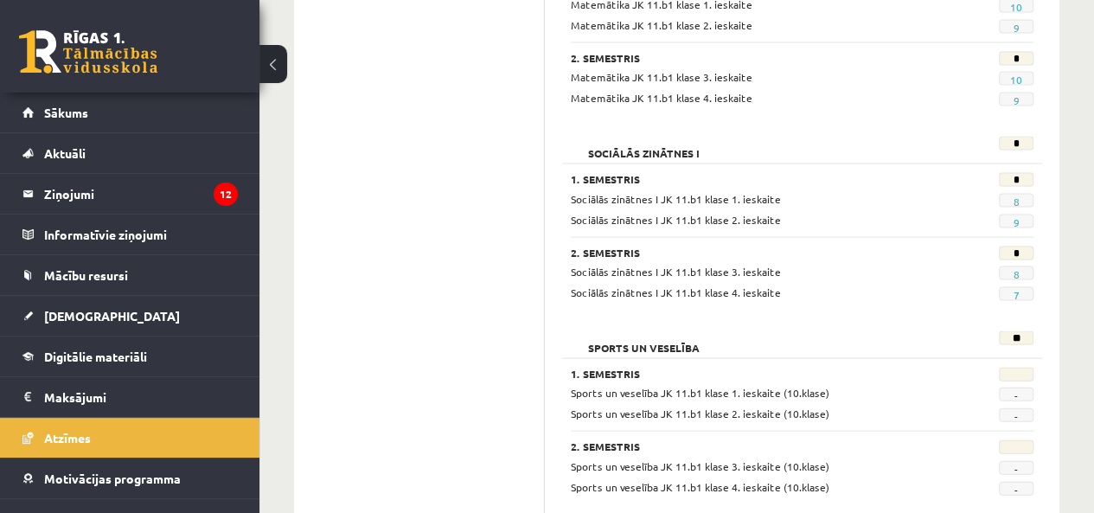
scroll to position [1730, 0]
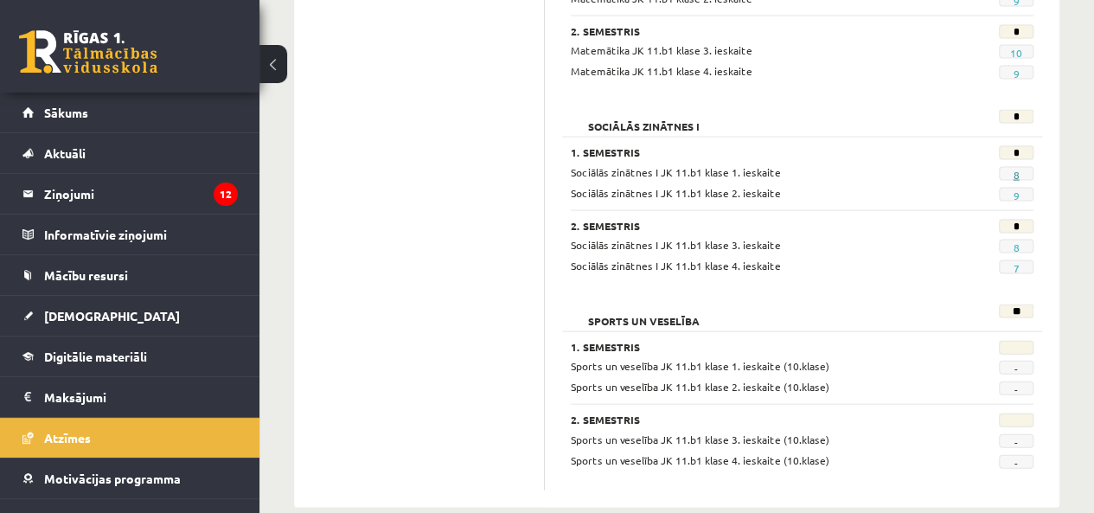
click at [1015, 168] on link "8" at bounding box center [1016, 175] width 6 height 14
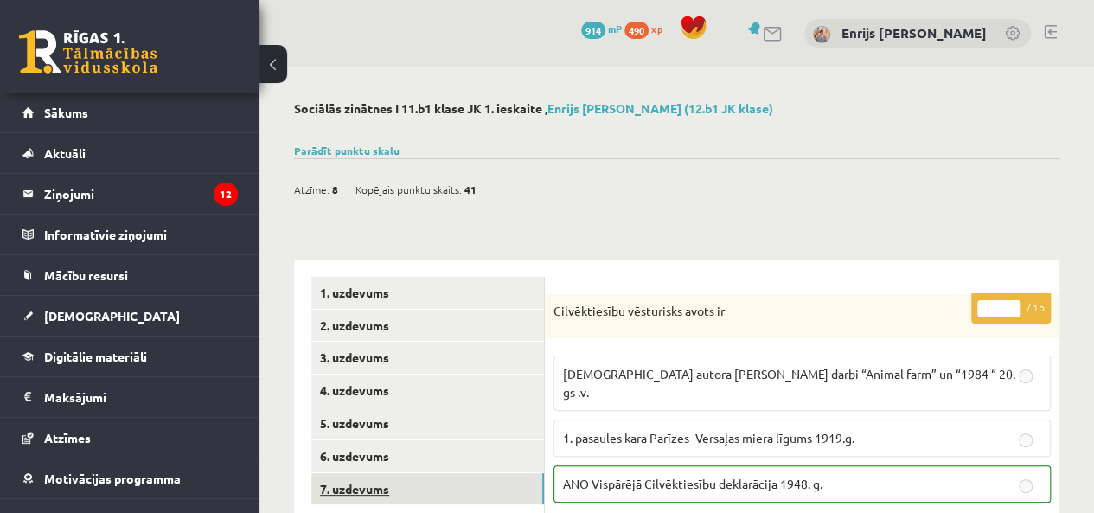
click at [410, 480] on link "7. uzdevums" at bounding box center [427, 489] width 233 height 32
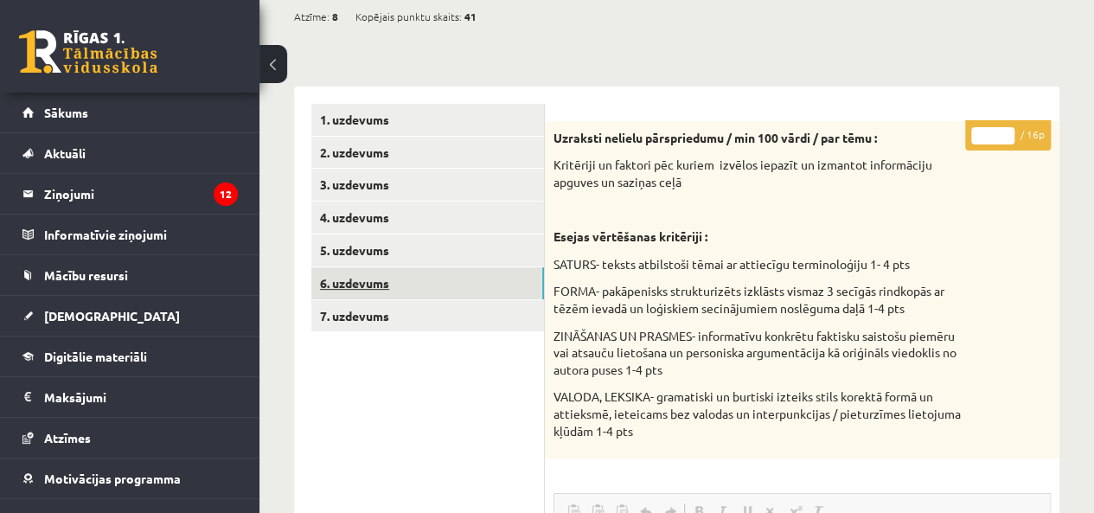
click at [391, 276] on link "6. uzdevums" at bounding box center [427, 283] width 233 height 32
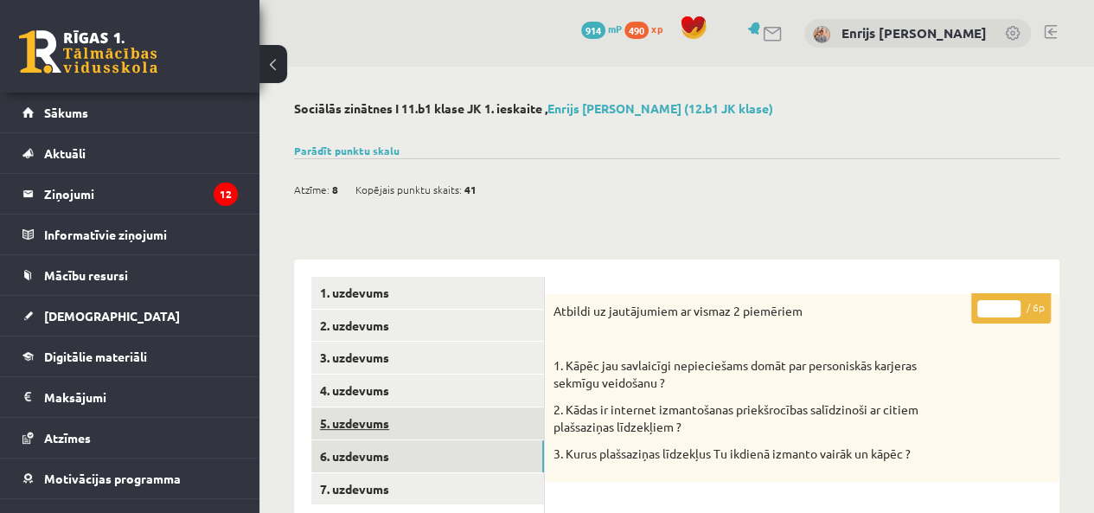
click at [388, 426] on link "5. uzdevums" at bounding box center [427, 423] width 233 height 32
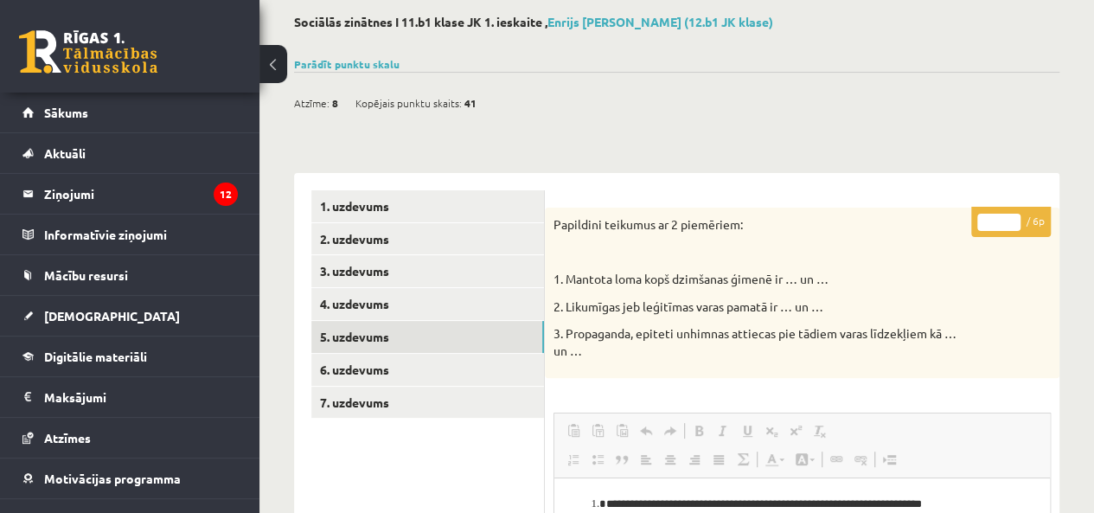
scroll to position [173, 0]
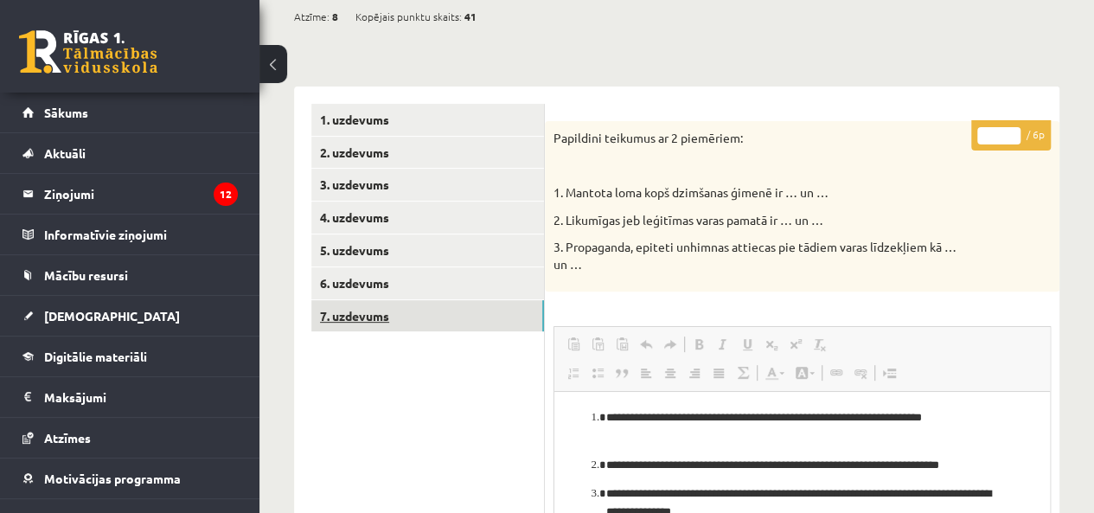
click at [396, 318] on link "7. uzdevums" at bounding box center [427, 316] width 233 height 32
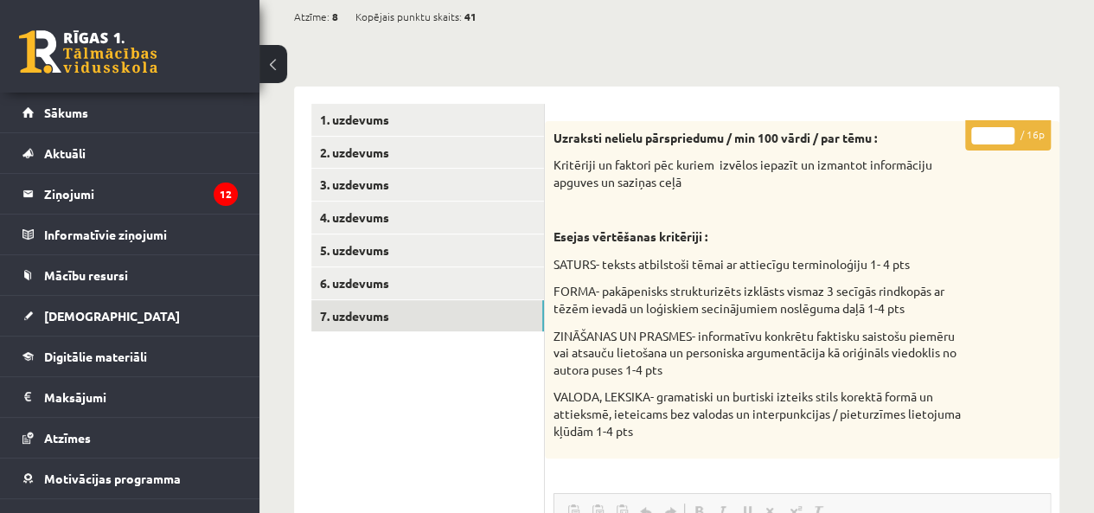
scroll to position [0, 0]
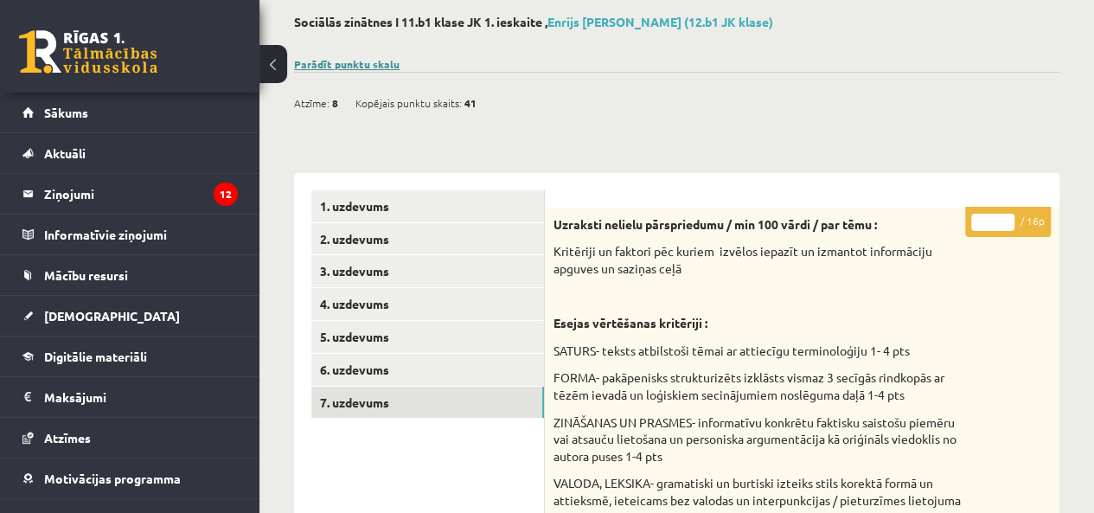
click at [374, 60] on link "Parādīt punktu skalu" at bounding box center [347, 64] width 106 height 14
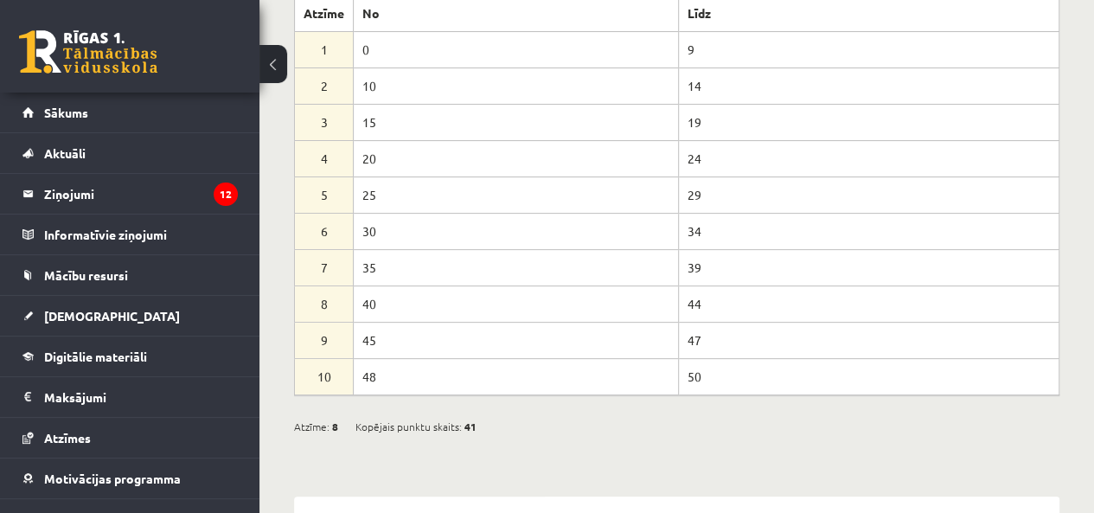
scroll to position [86, 0]
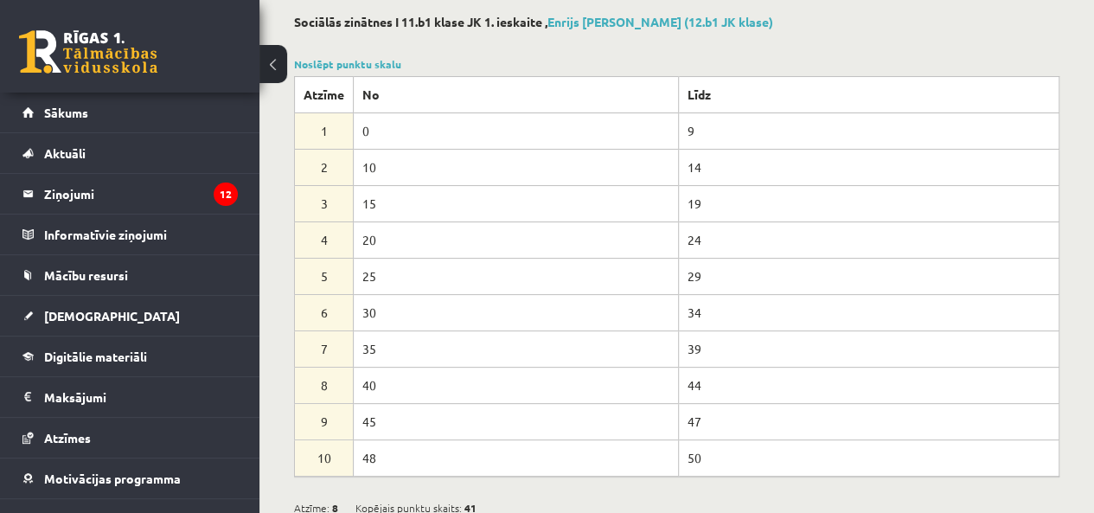
click at [382, 70] on div "Noslēpt punktu skalu Atzīme No Līdz 1 0 9 2 10 14 3 15 19 4 20 24 5 25 29 6 30 …" at bounding box center [676, 266] width 765 height 420
click at [379, 67] on link "Noslēpt punktu skalu" at bounding box center [347, 64] width 107 height 14
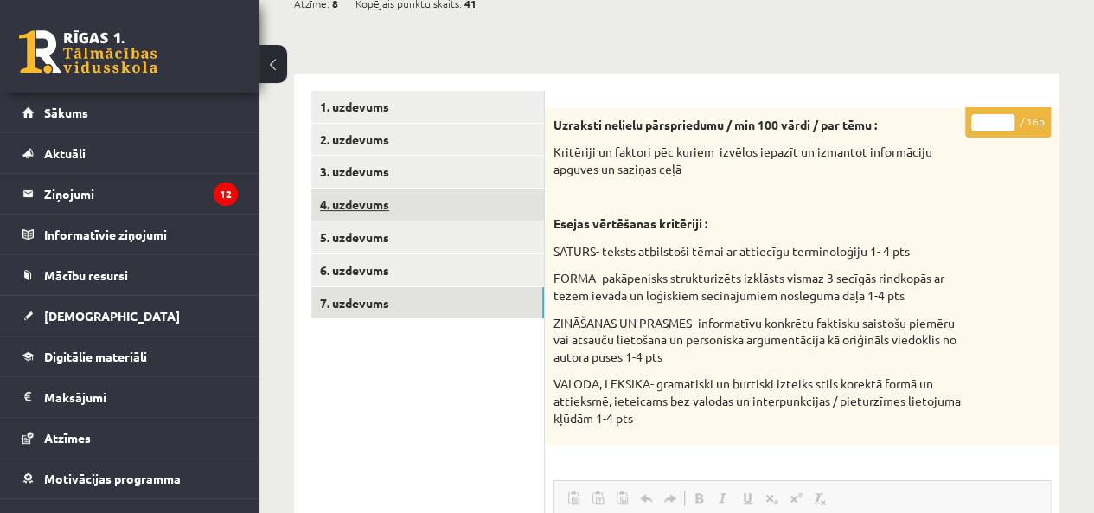
scroll to position [173, 0]
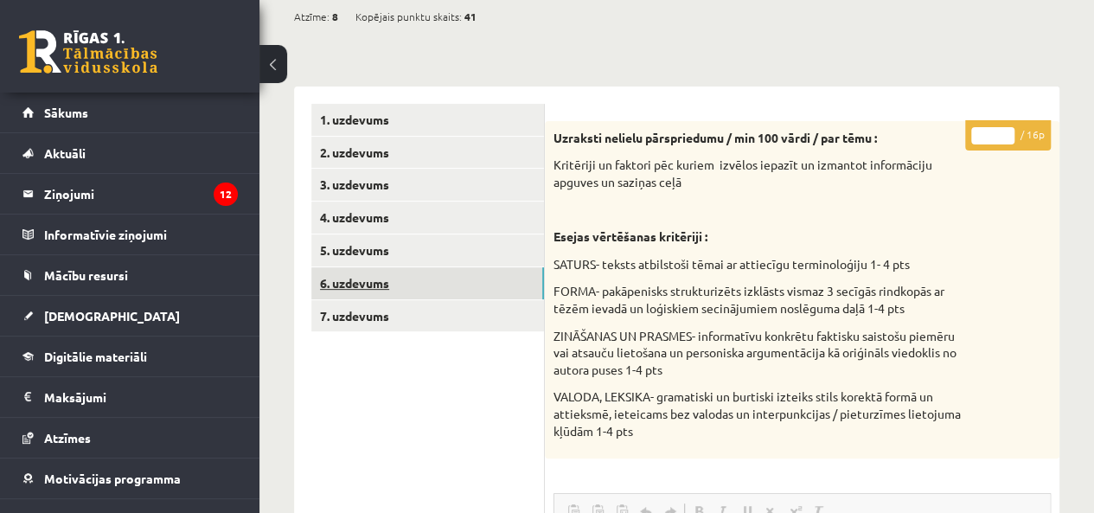
click at [386, 272] on link "6. uzdevums" at bounding box center [427, 283] width 233 height 32
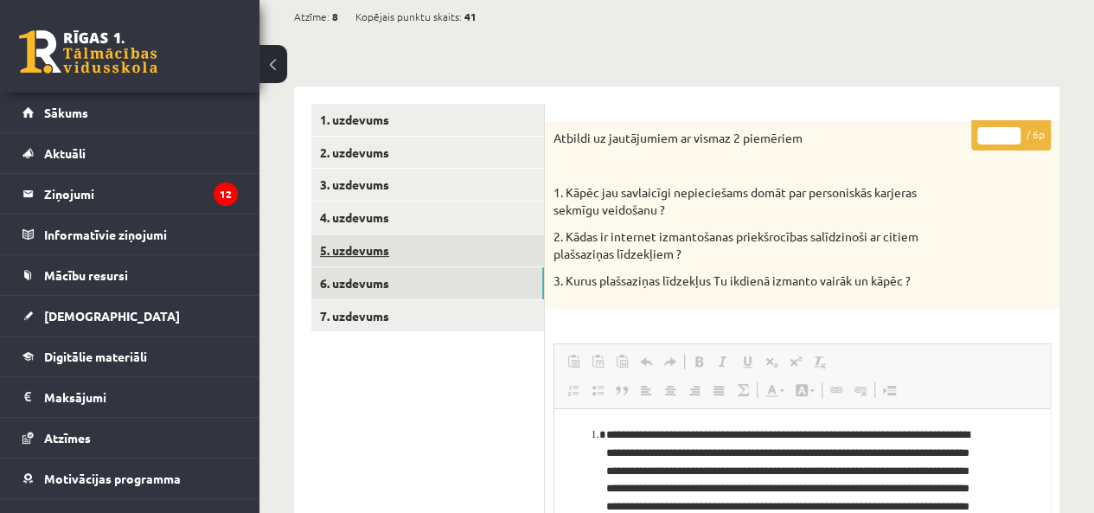
scroll to position [0, 0]
click at [413, 252] on link "5. uzdevums" at bounding box center [427, 250] width 233 height 32
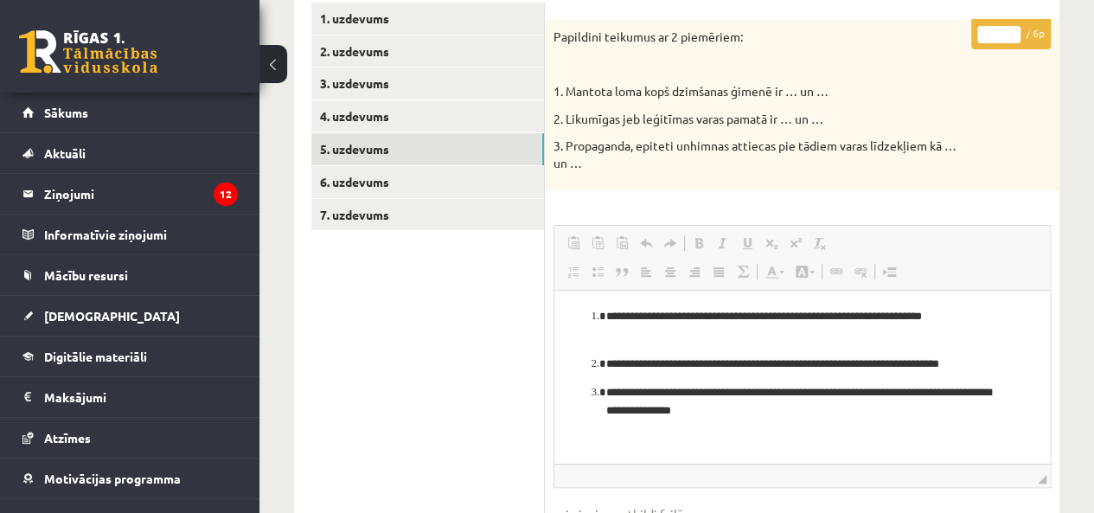
scroll to position [251, 0]
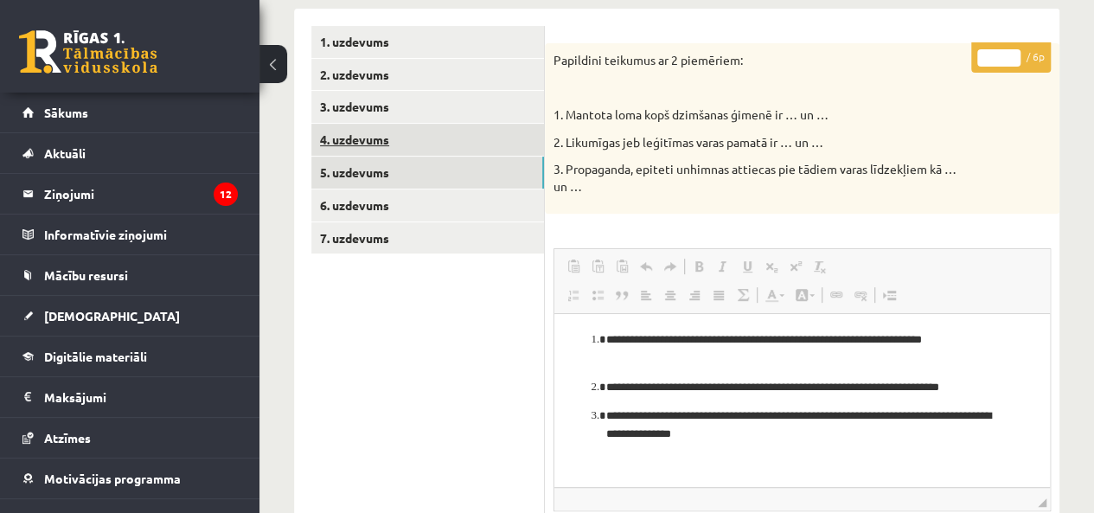
click at [445, 150] on link "4. uzdevums" at bounding box center [427, 140] width 233 height 32
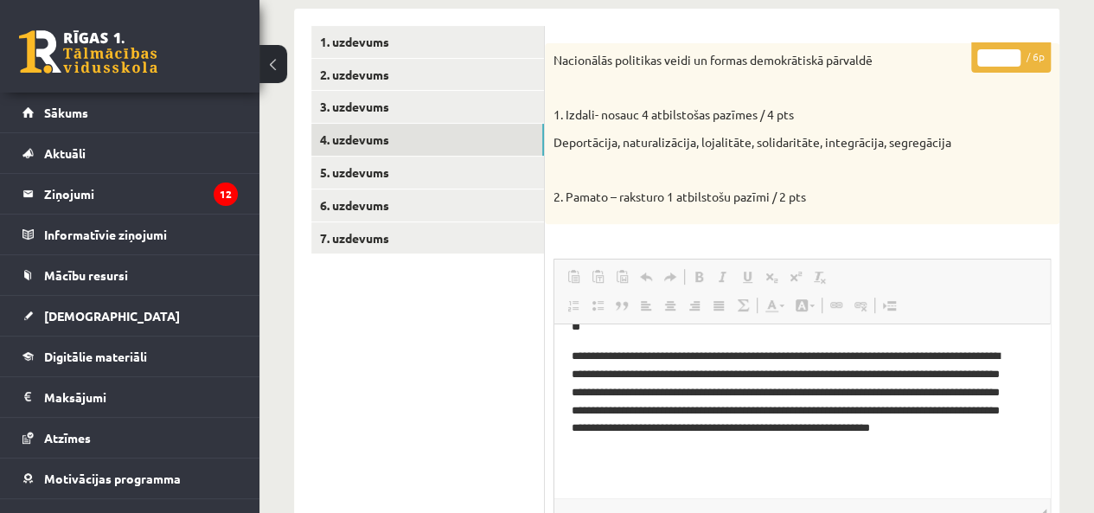
scroll to position [140, 0]
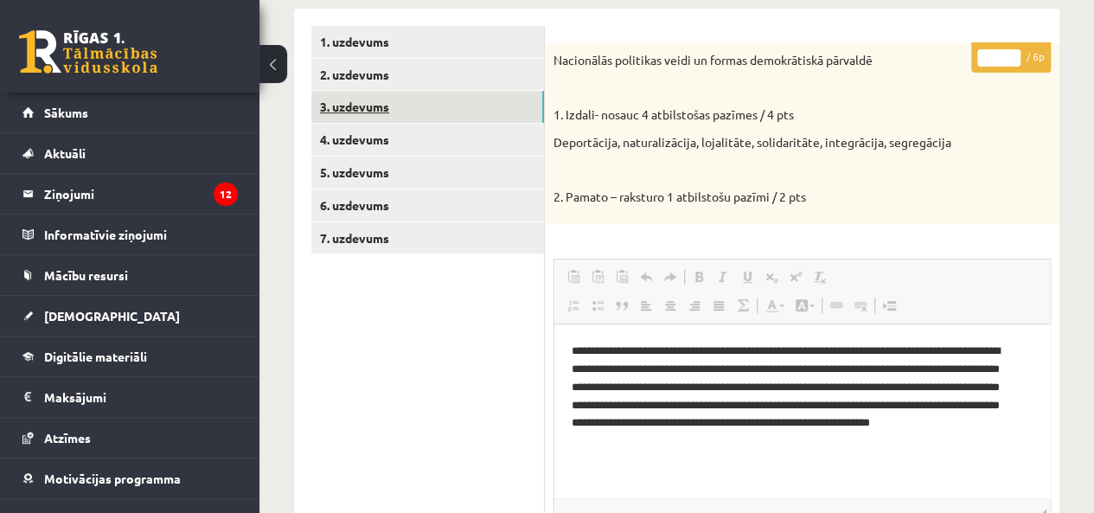
click at [431, 91] on link "3. uzdevums" at bounding box center [427, 107] width 233 height 32
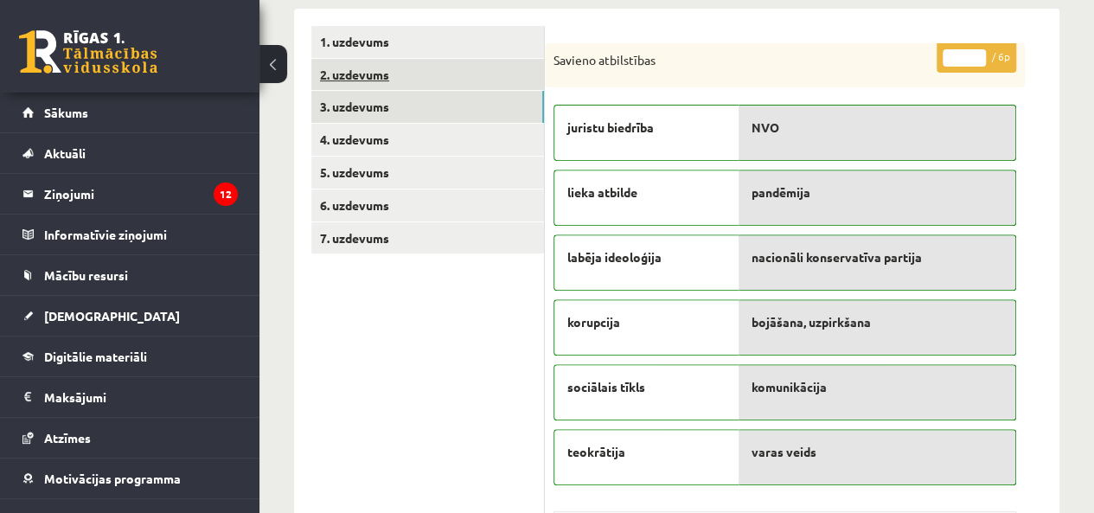
click at [426, 66] on link "2. uzdevums" at bounding box center [427, 75] width 233 height 32
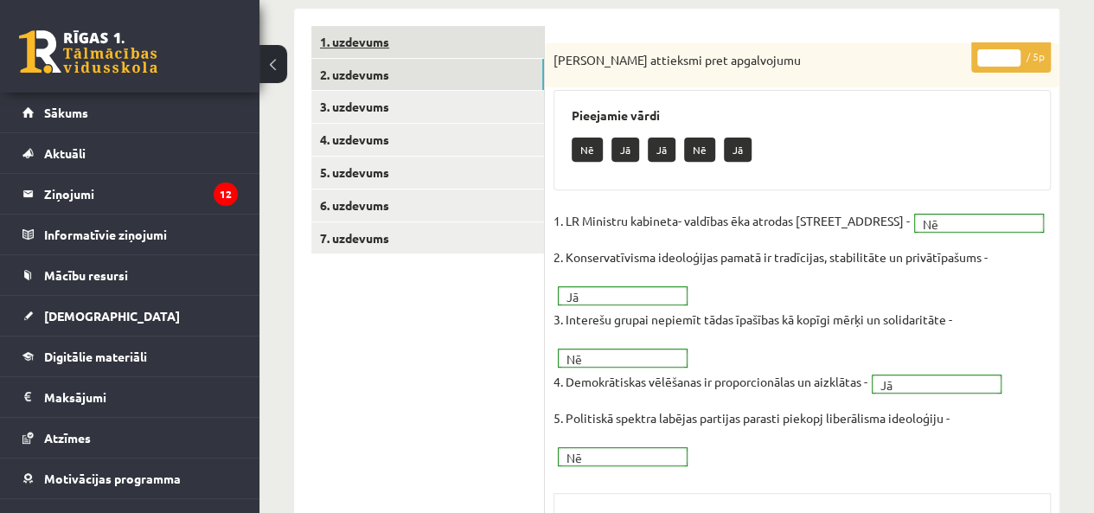
click at [426, 43] on link "1. uzdevums" at bounding box center [427, 42] width 233 height 32
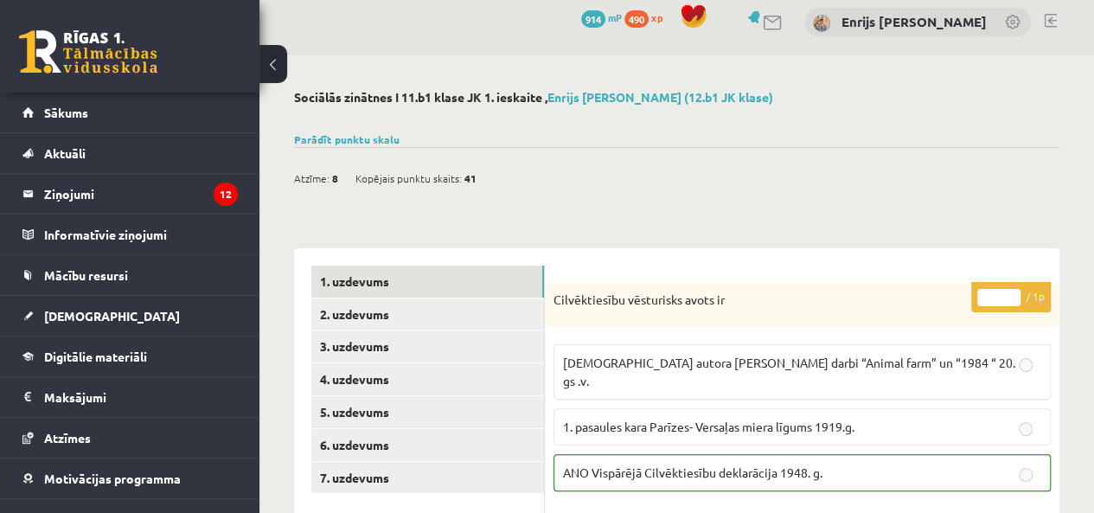
scroll to position [0, 0]
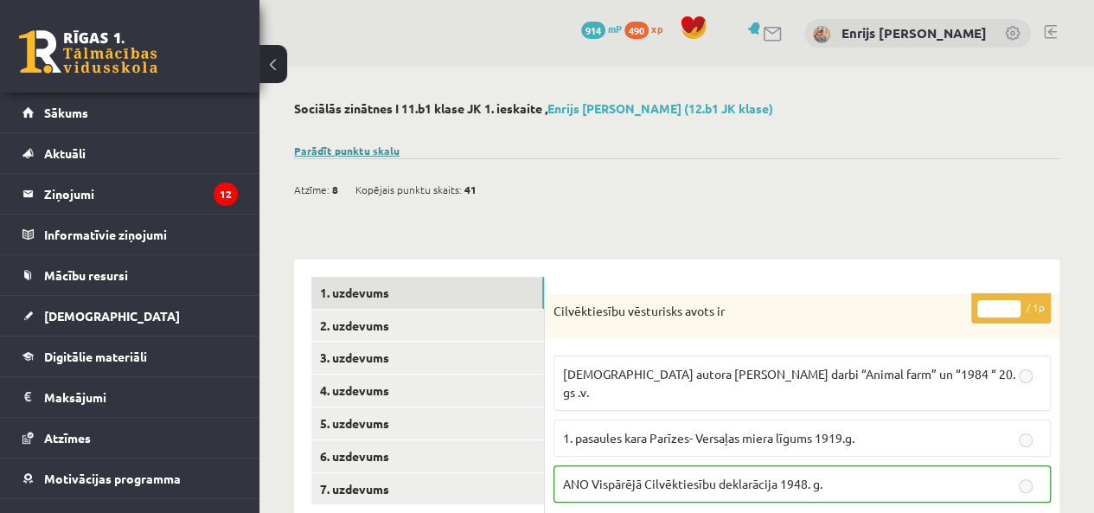
click at [381, 150] on link "Parādīt punktu skalu" at bounding box center [347, 151] width 106 height 14
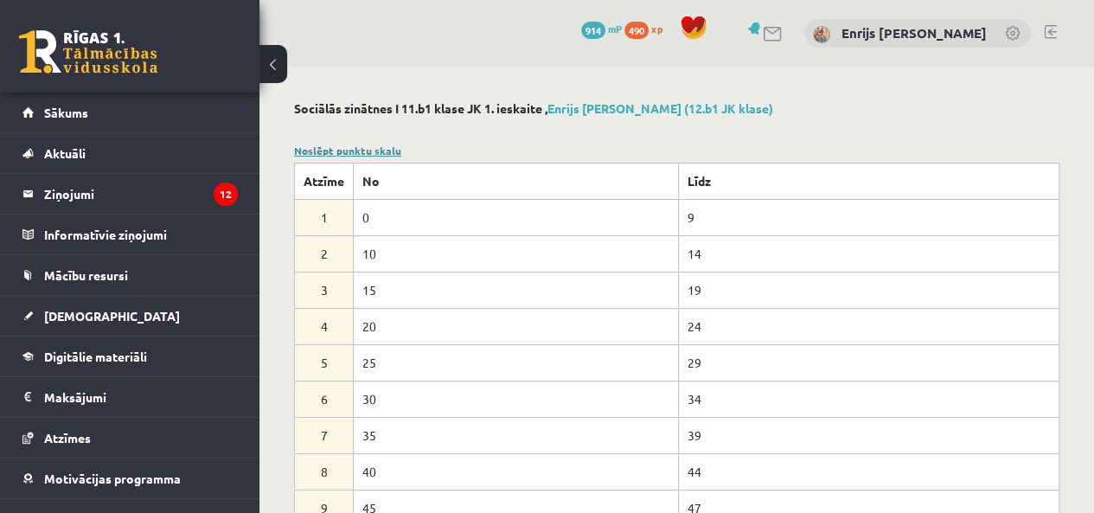
click at [381, 150] on link "Noslēpt punktu skalu" at bounding box center [347, 151] width 107 height 14
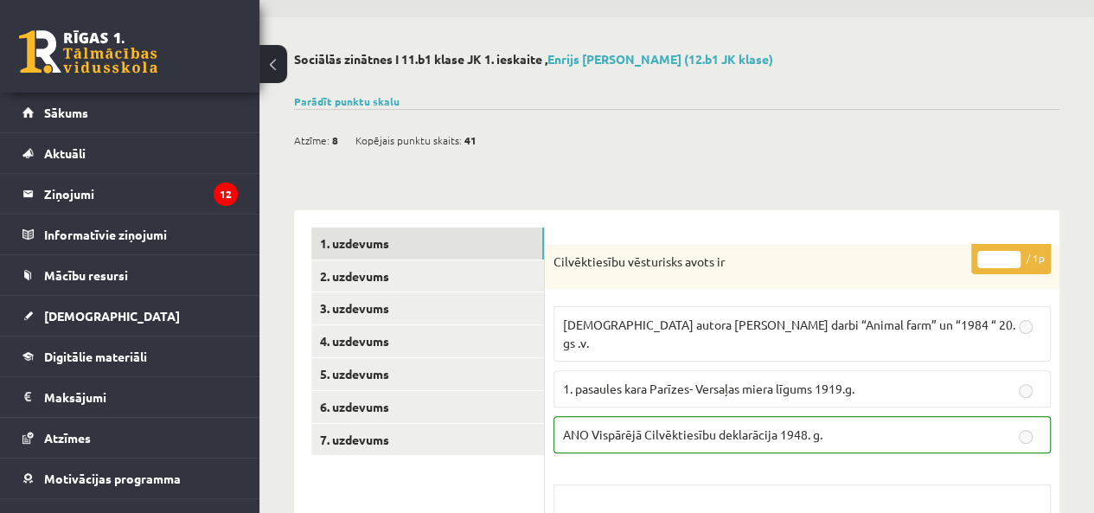
scroll to position [86, 0]
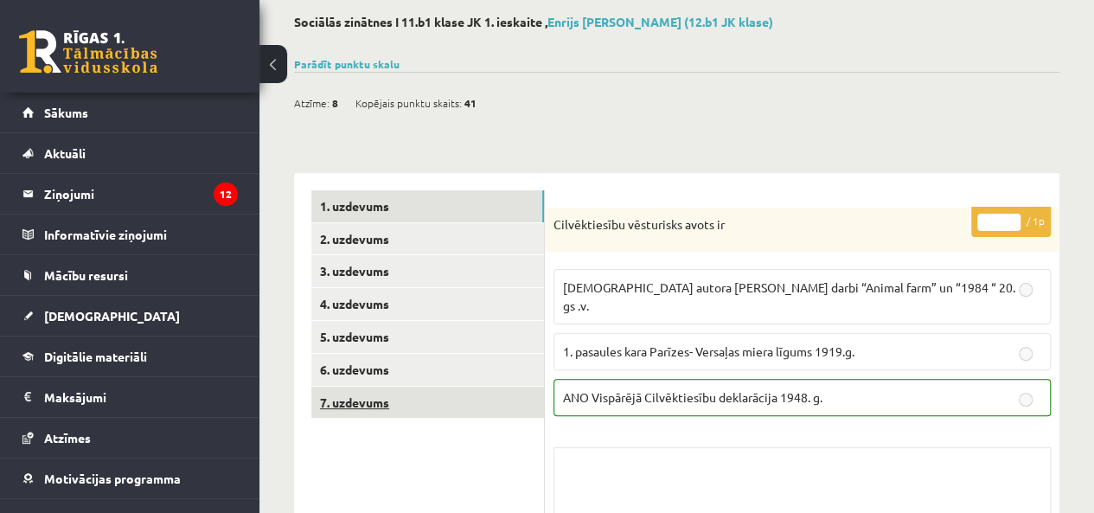
click at [389, 415] on link "7. uzdevums" at bounding box center [427, 403] width 233 height 32
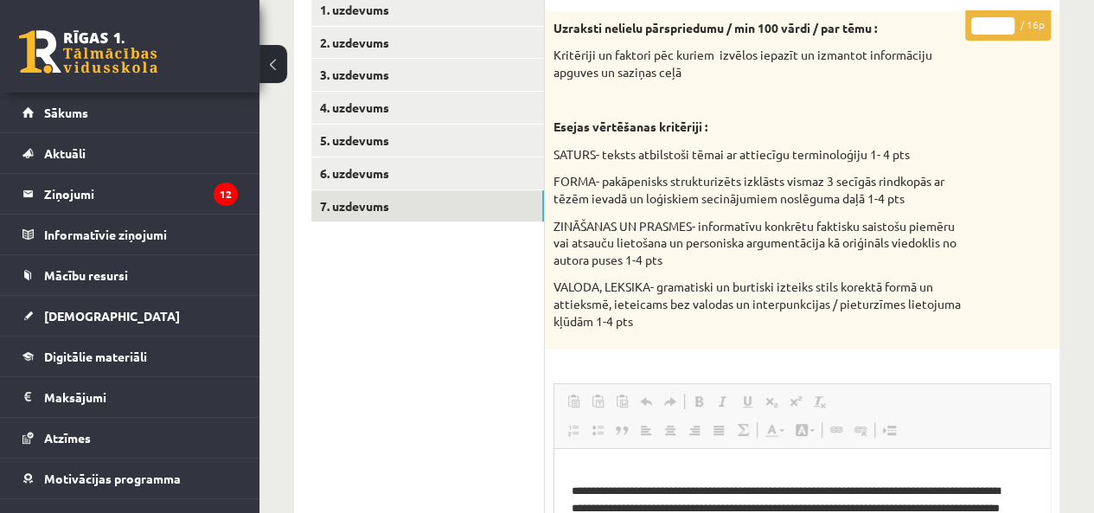
scroll to position [244, 0]
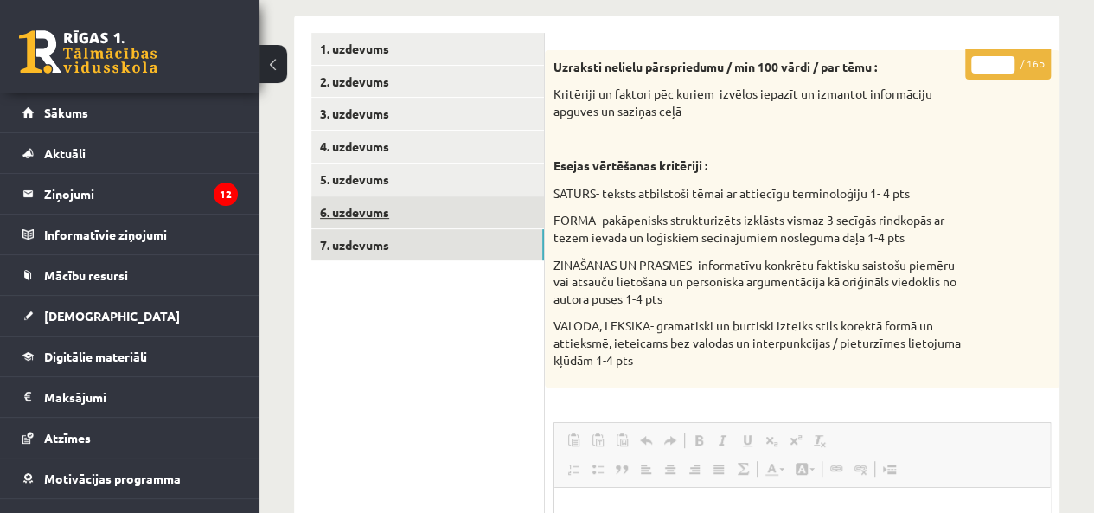
click at [433, 202] on link "6. uzdevums" at bounding box center [427, 212] width 233 height 32
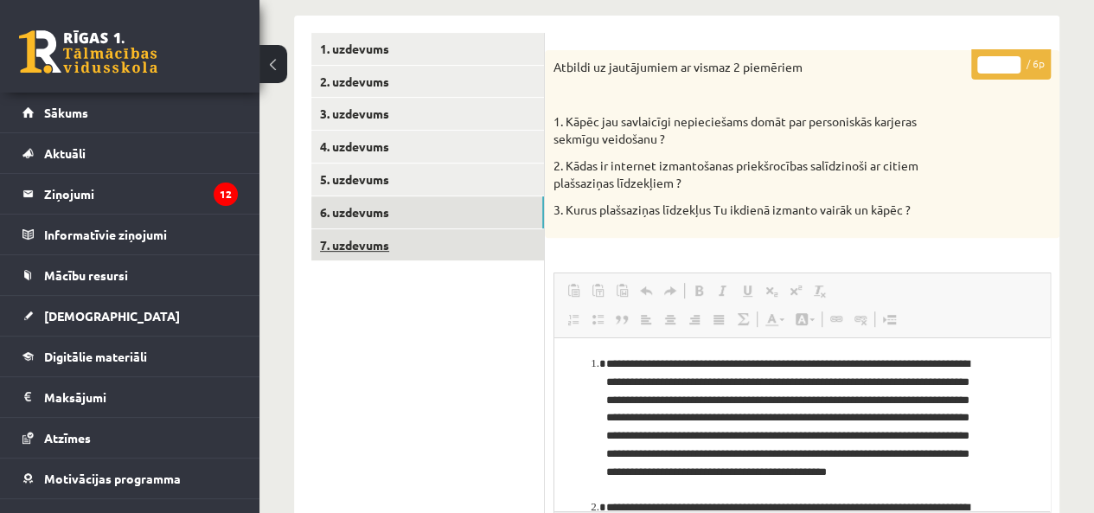
scroll to position [0, 0]
click at [406, 245] on link "7. uzdevums" at bounding box center [427, 245] width 233 height 32
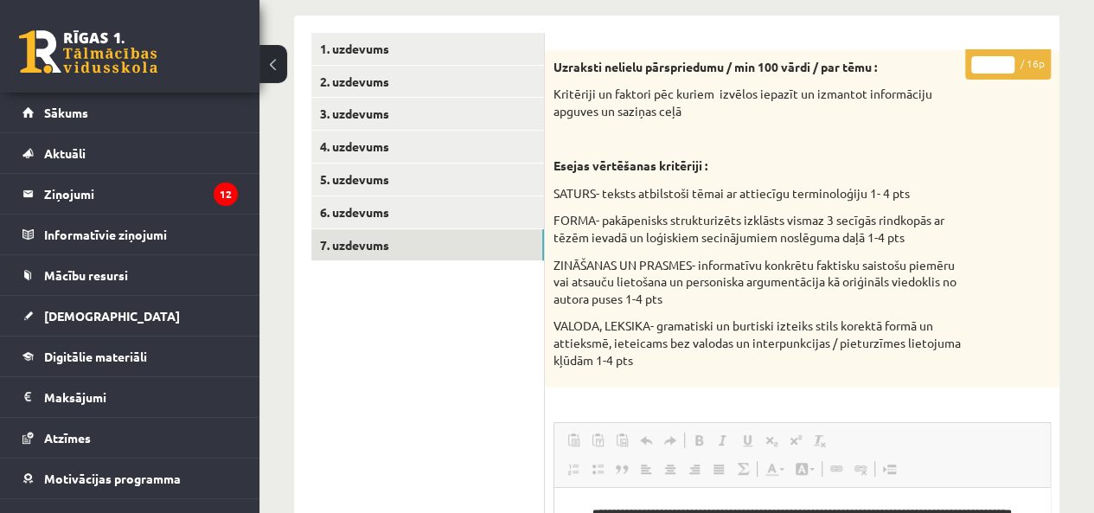
click at [515, 325] on ul "1. uzdevums 2. uzdevums 3. uzdevums 4. uzdevums 5. uzdevums 6. uzdevums 7. uzde…" at bounding box center [428, 507] width 234 height 948
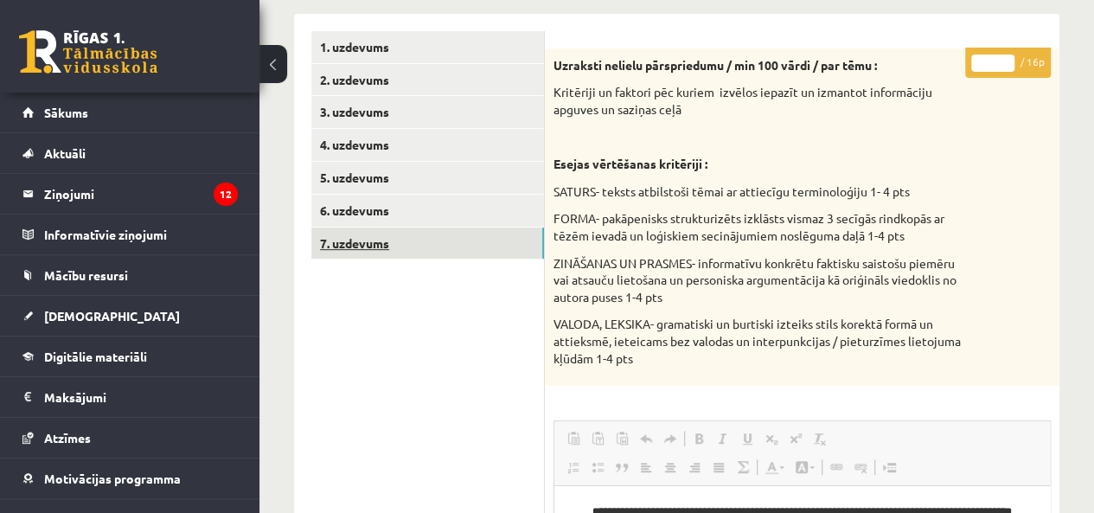
scroll to position [244, 0]
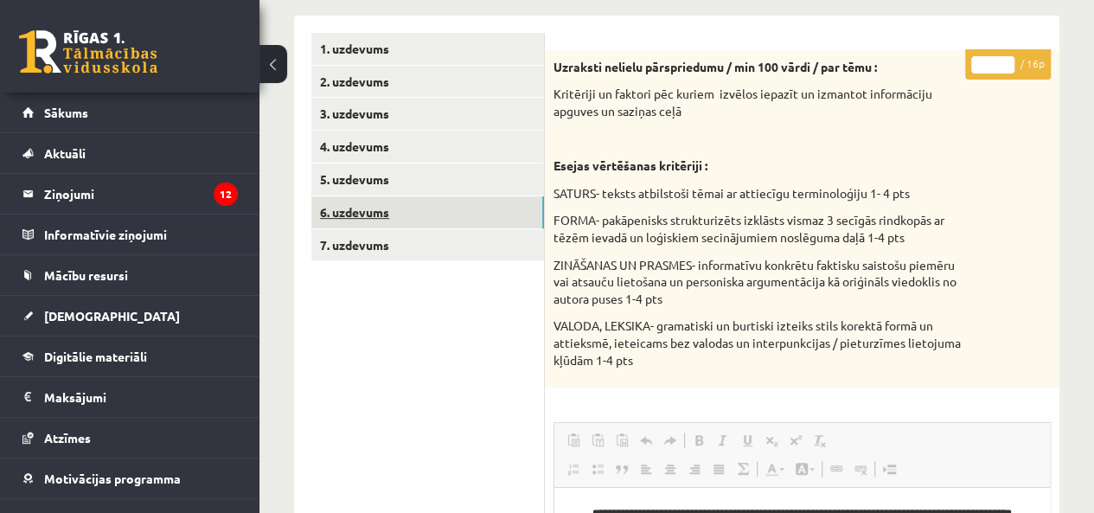
click at [408, 208] on link "6. uzdevums" at bounding box center [427, 212] width 233 height 32
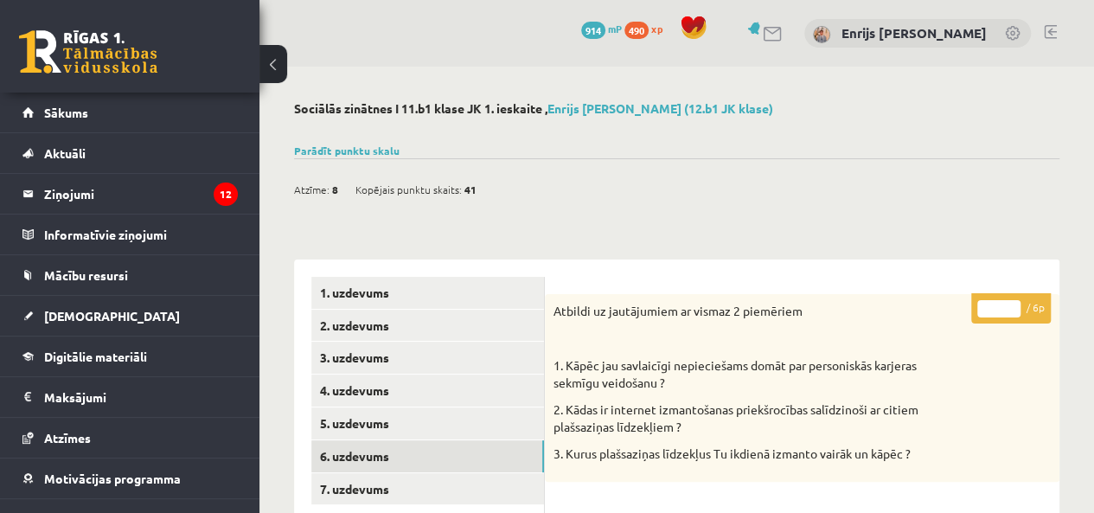
scroll to position [0, 0]
